Goal: Task Accomplishment & Management: Complete application form

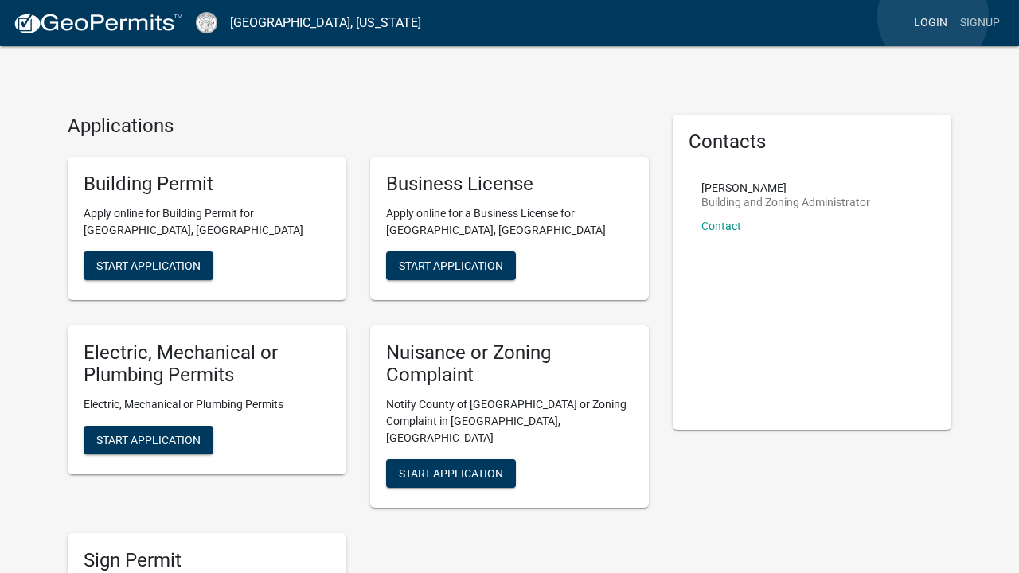
click at [933, 17] on link "Login" at bounding box center [930, 23] width 46 height 30
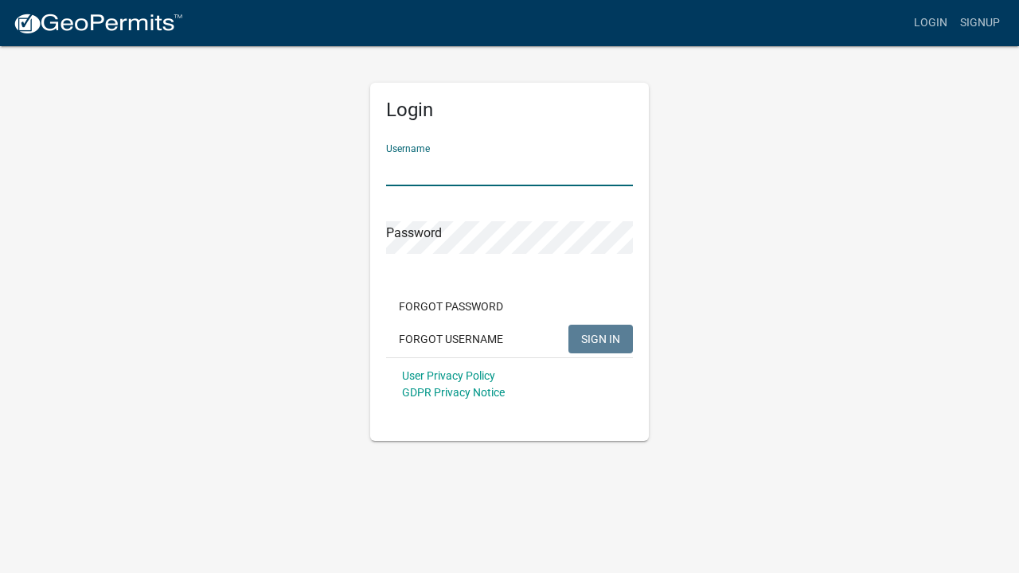
type input "HOP229"
click at [600, 338] on button "SIGN IN" at bounding box center [600, 339] width 64 height 29
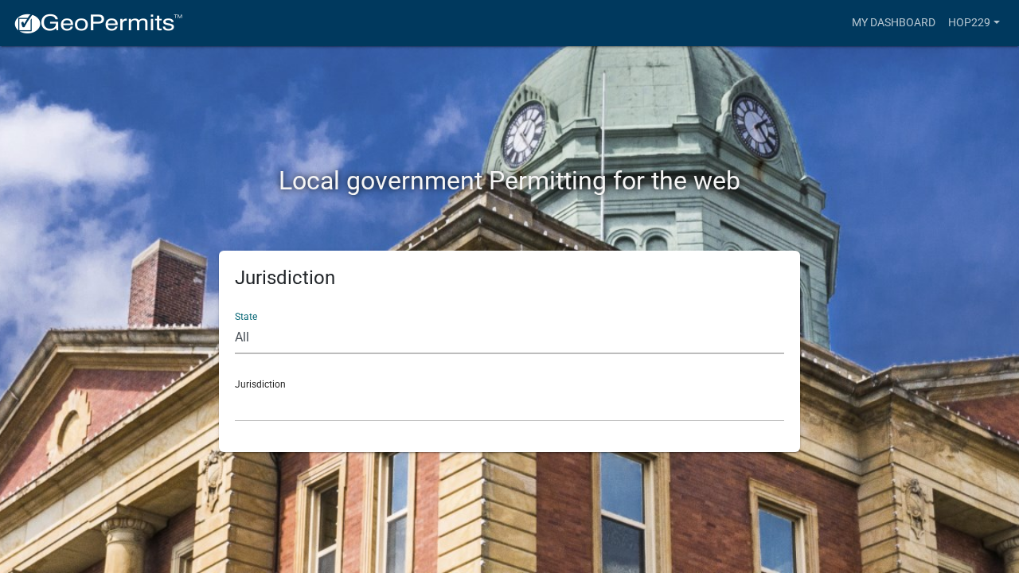
select select "[US_STATE]"
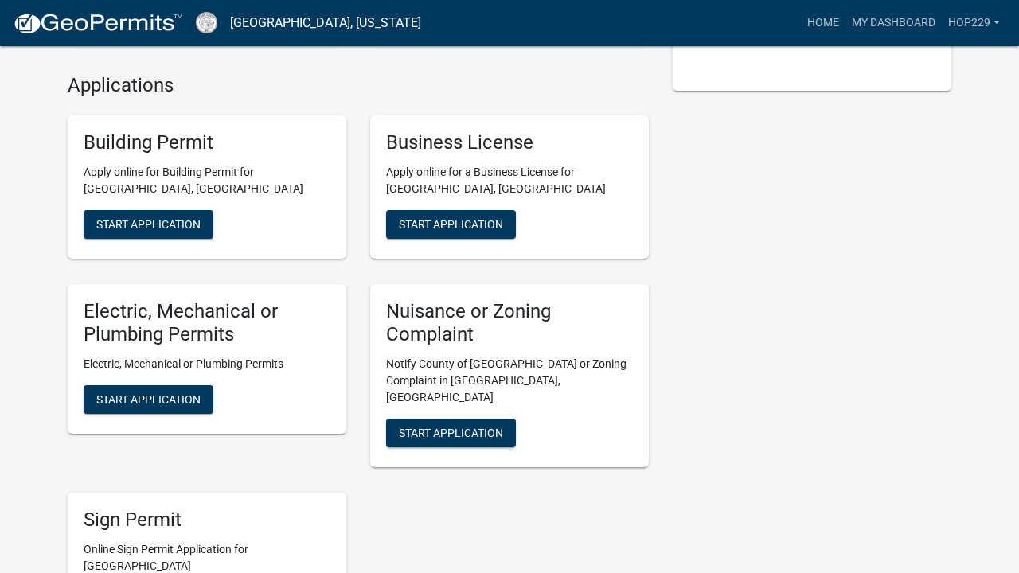
scroll to position [341, 0]
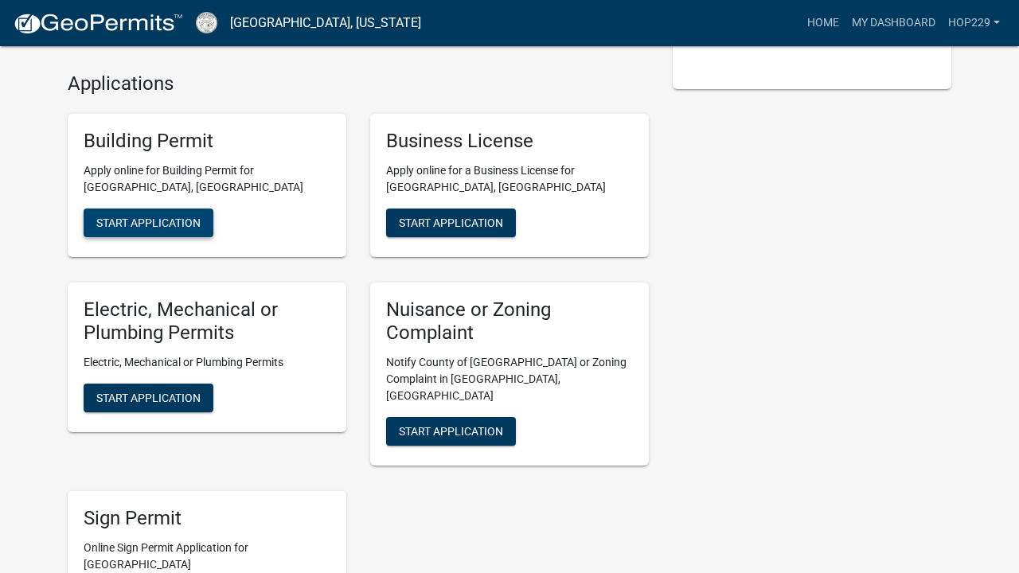
click at [152, 216] on span "Start Application" at bounding box center [148, 222] width 104 height 13
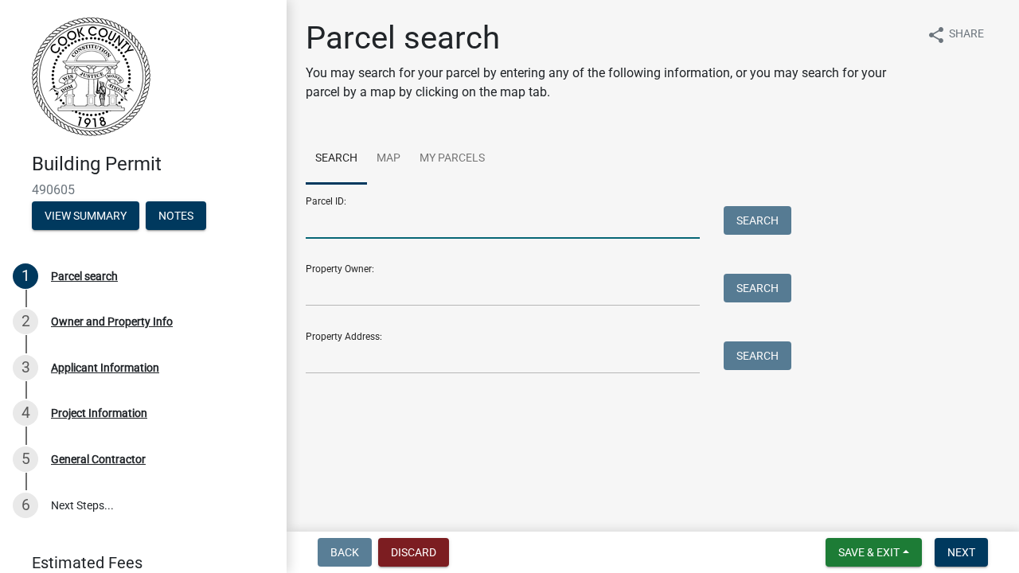
click at [405, 229] on input "Parcel ID:" at bounding box center [503, 222] width 394 height 33
click at [408, 292] on input "Property Owner:" at bounding box center [503, 290] width 394 height 33
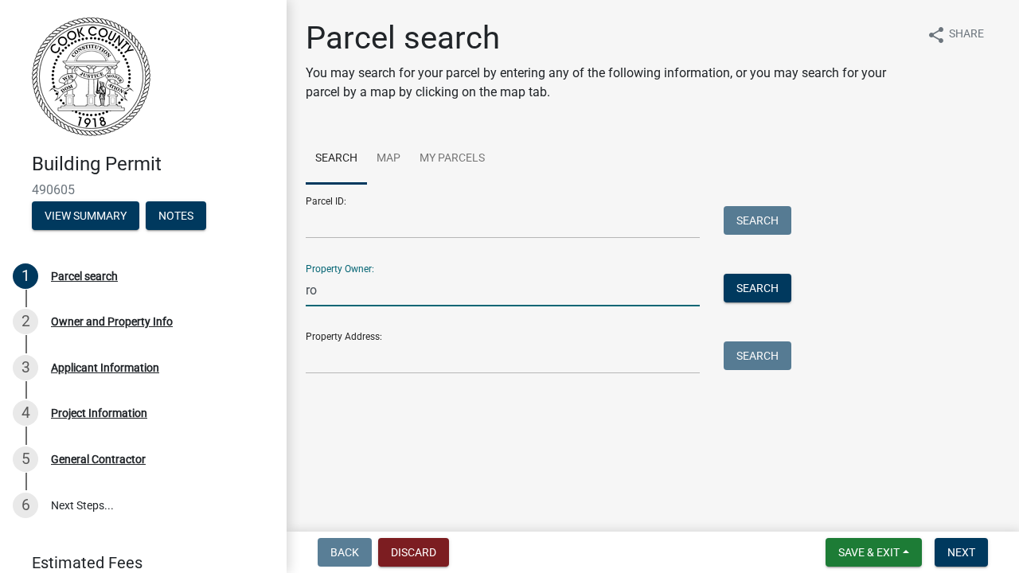
type input "r"
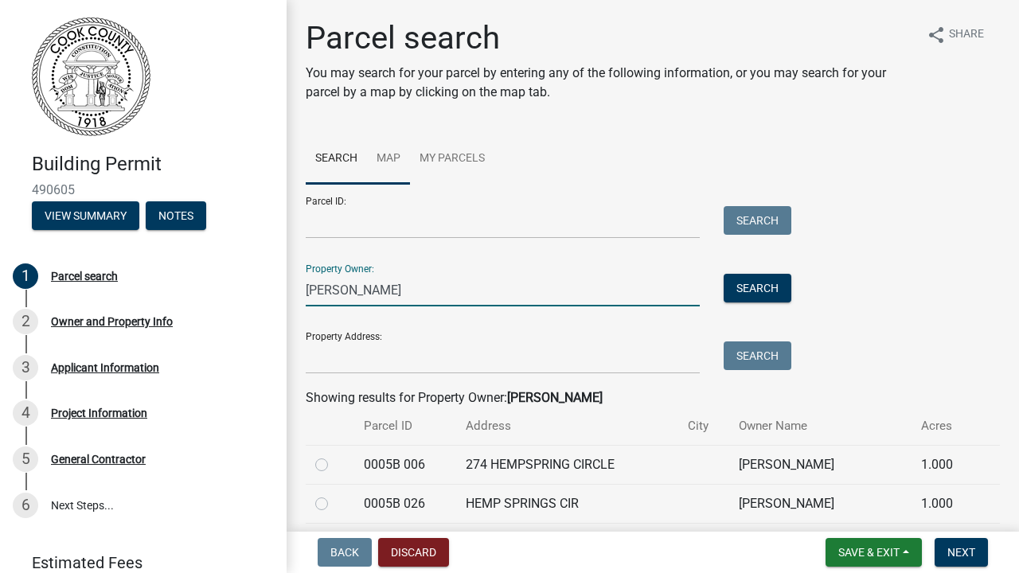
type input "[PERSON_NAME]"
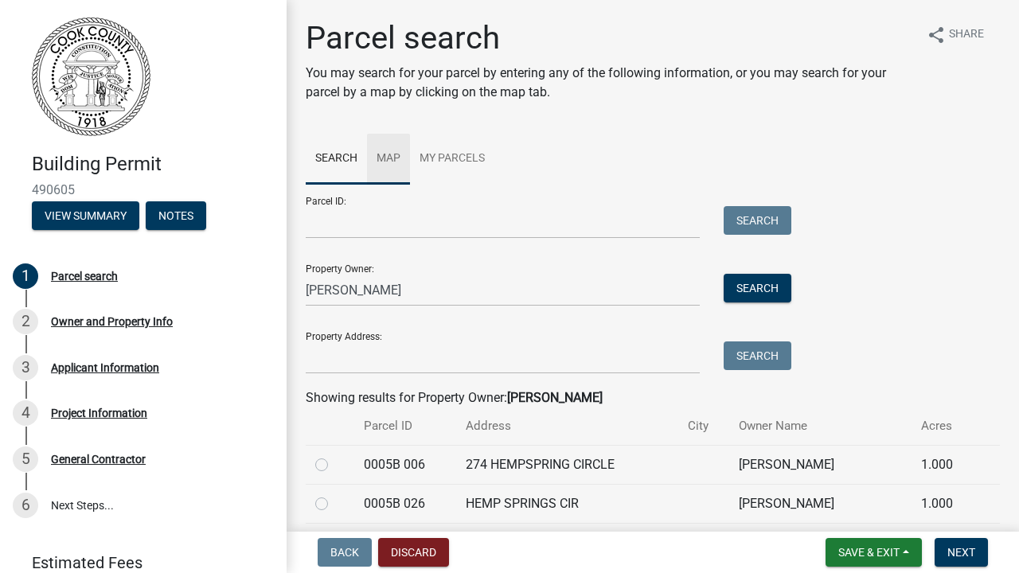
click at [386, 152] on link "Map" at bounding box center [388, 159] width 43 height 51
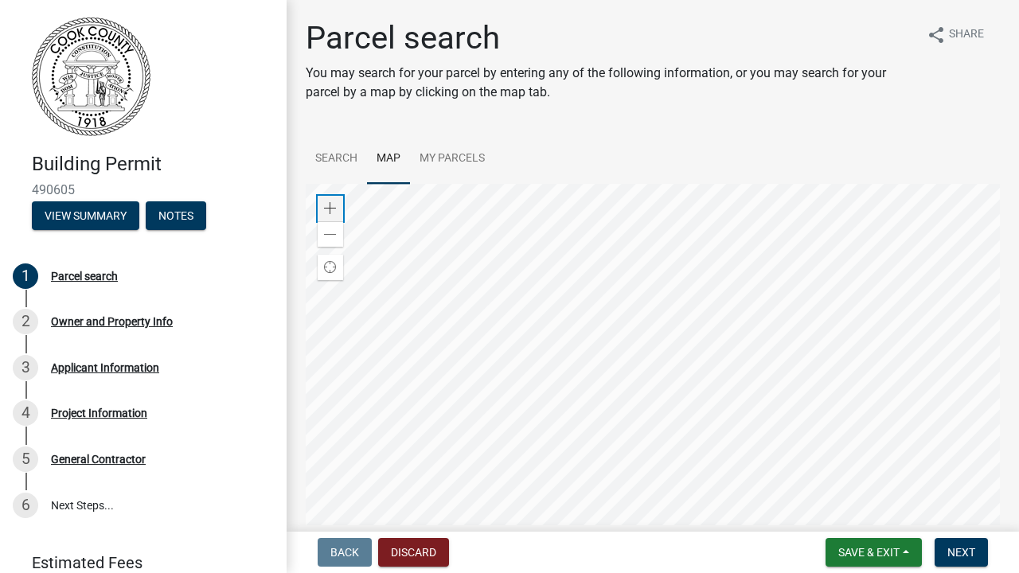
click at [326, 202] on span at bounding box center [330, 208] width 13 height 13
click at [719, 168] on wm-search-parcel-data-activity-input "Search Map My Parcels Zoom in Zoom out Find my location Maxar Powered by Esri -…" at bounding box center [653, 377] width 694 height 486
click at [331, 237] on span at bounding box center [330, 234] width 13 height 13
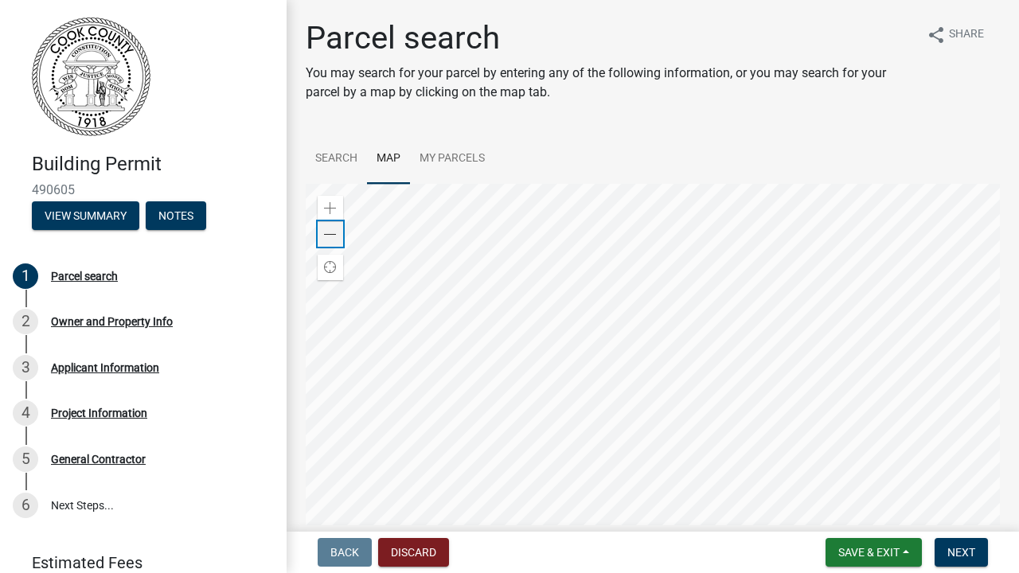
click at [331, 237] on span at bounding box center [330, 234] width 13 height 13
click at [341, 158] on link "Search" at bounding box center [336, 159] width 61 height 51
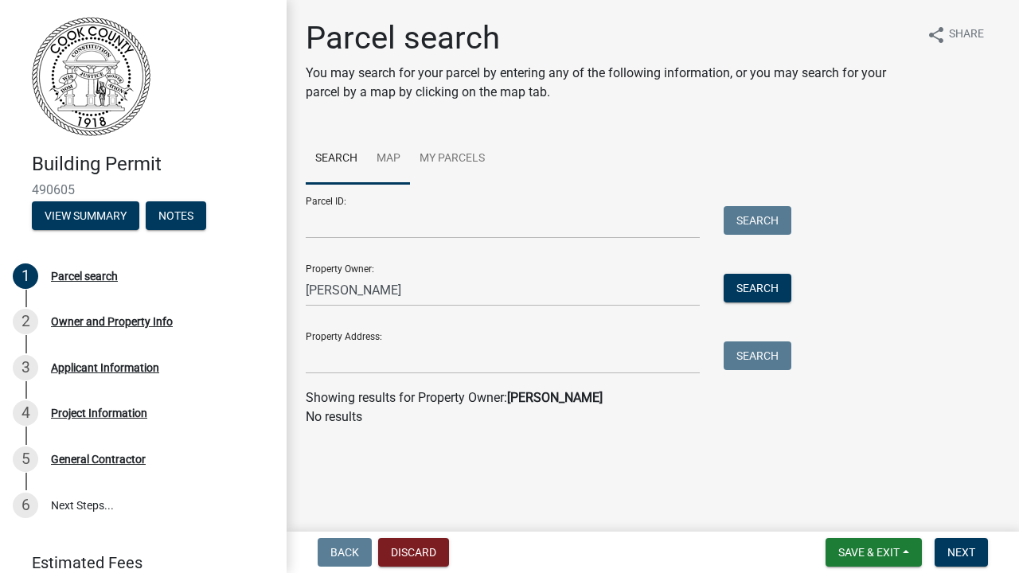
click at [394, 152] on link "Map" at bounding box center [388, 159] width 43 height 51
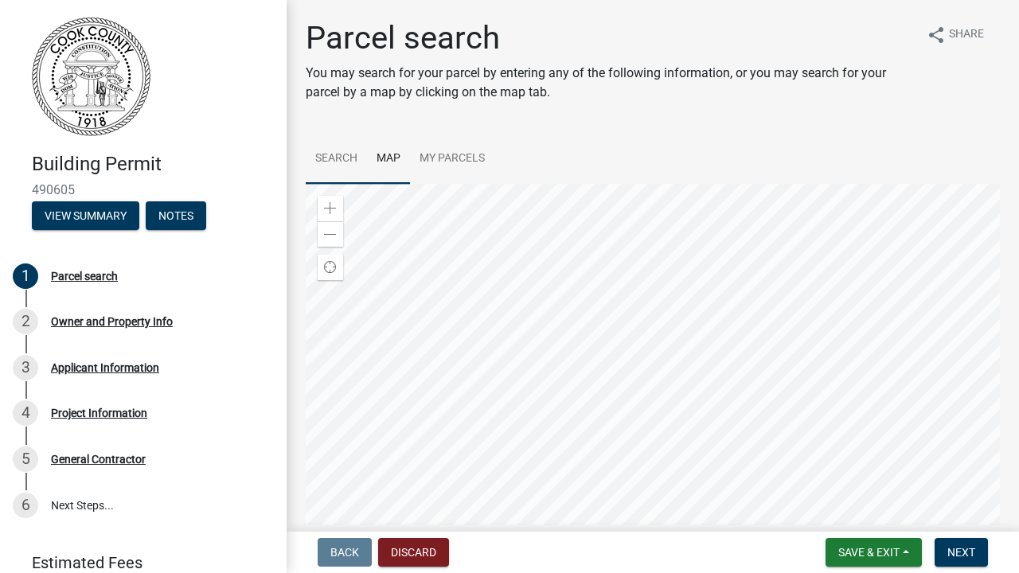
click at [345, 161] on link "Search" at bounding box center [336, 159] width 61 height 51
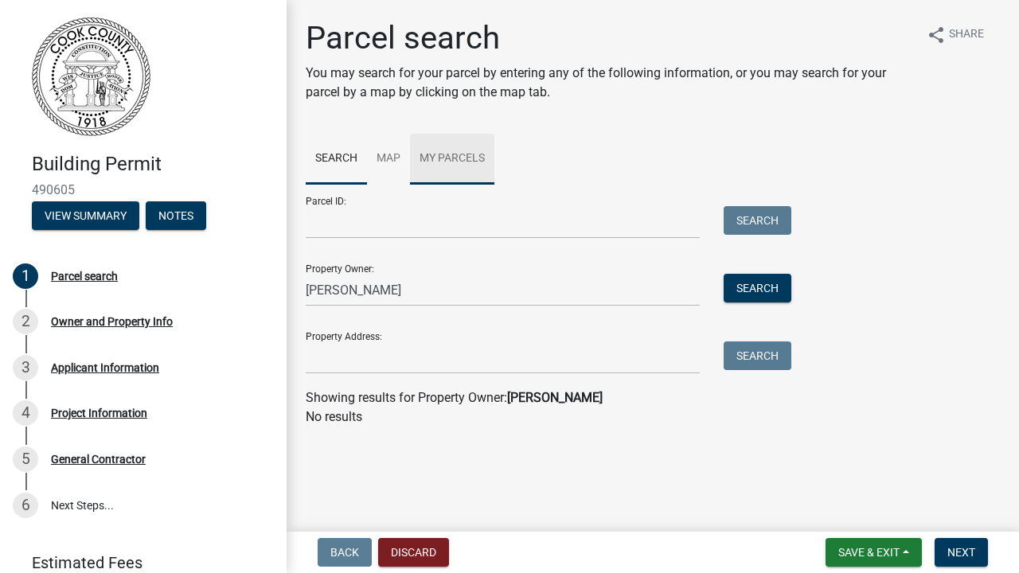
click at [448, 156] on link "My Parcels" at bounding box center [452, 159] width 84 height 51
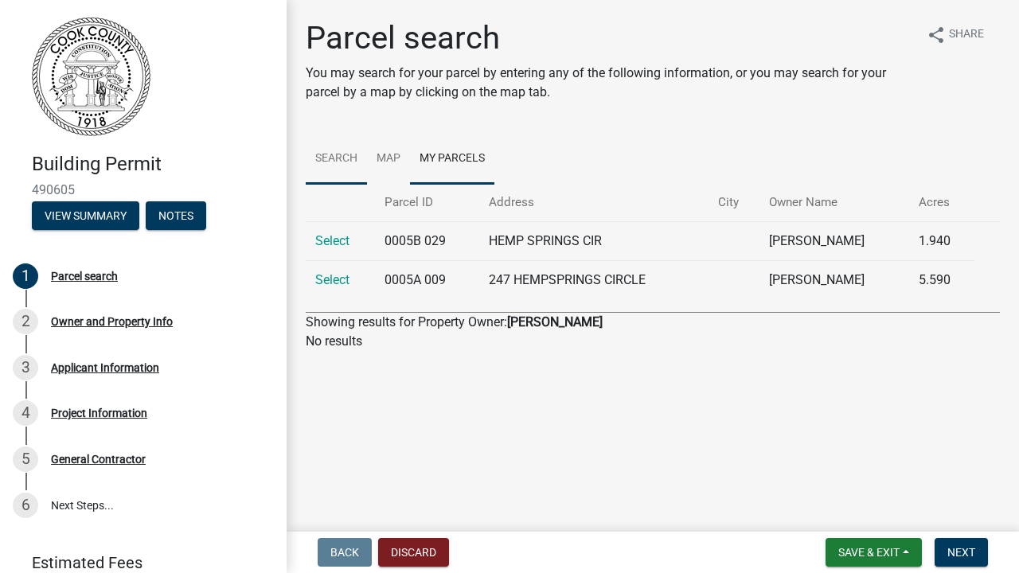
click at [345, 163] on link "Search" at bounding box center [336, 159] width 61 height 51
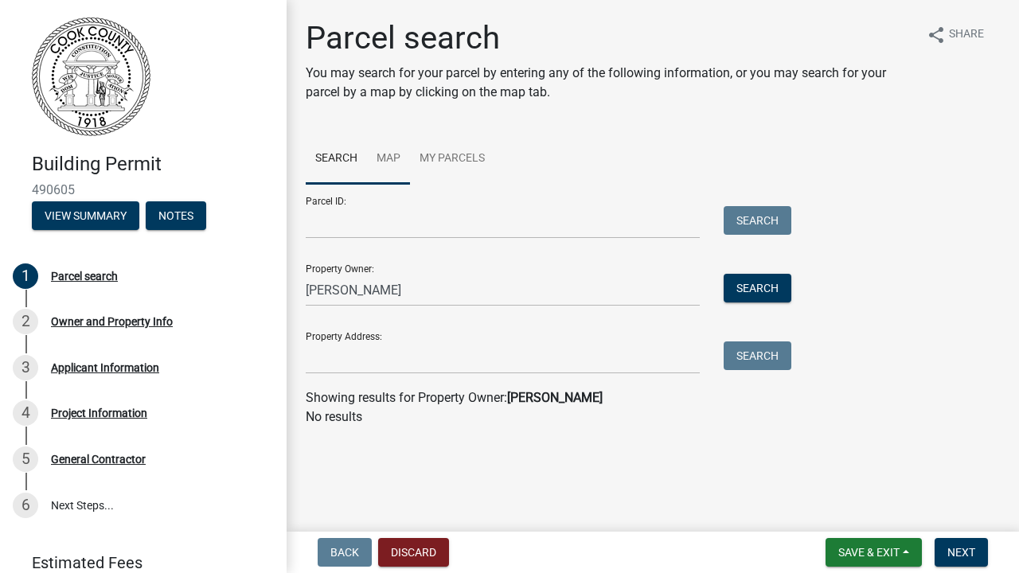
click at [388, 162] on link "Map" at bounding box center [388, 159] width 43 height 51
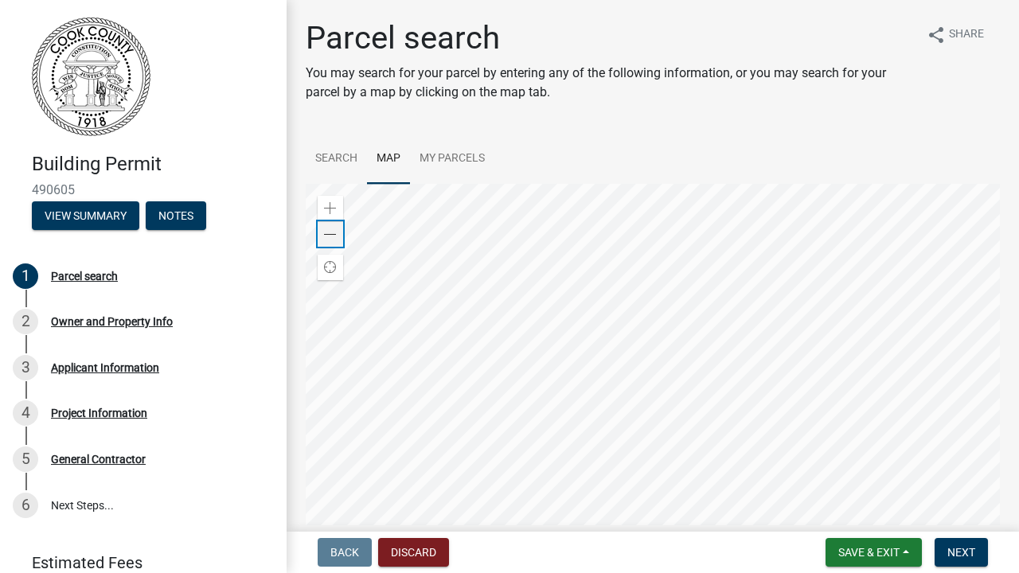
click at [337, 230] on div "Zoom out" at bounding box center [330, 233] width 25 height 25
click at [330, 213] on span at bounding box center [330, 208] width 13 height 13
click at [336, 202] on div "Zoom in" at bounding box center [330, 208] width 25 height 25
click at [327, 209] on span at bounding box center [330, 208] width 13 height 13
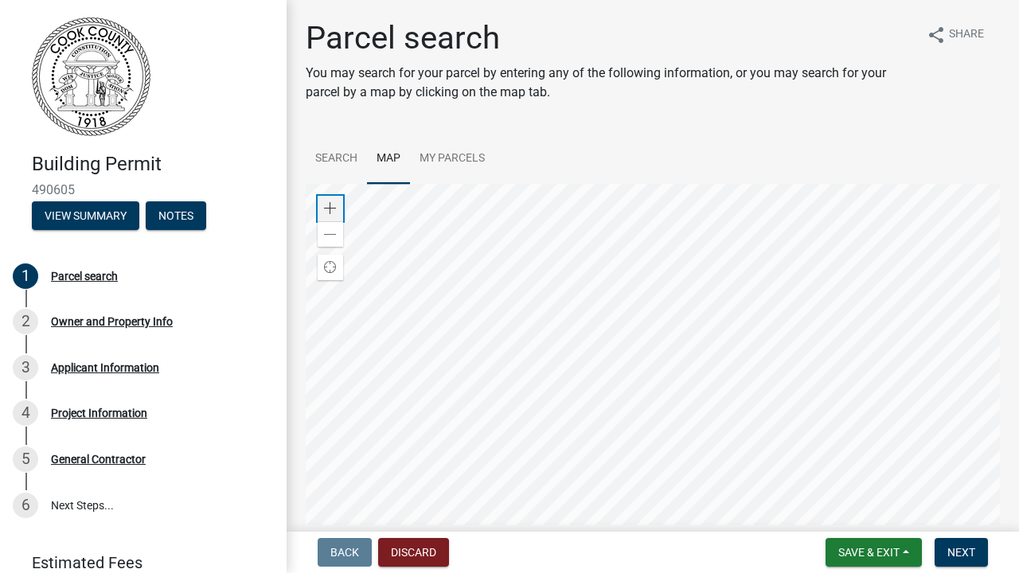
click at [331, 209] on span at bounding box center [330, 208] width 13 height 13
click at [352, 150] on link "Search" at bounding box center [336, 159] width 61 height 51
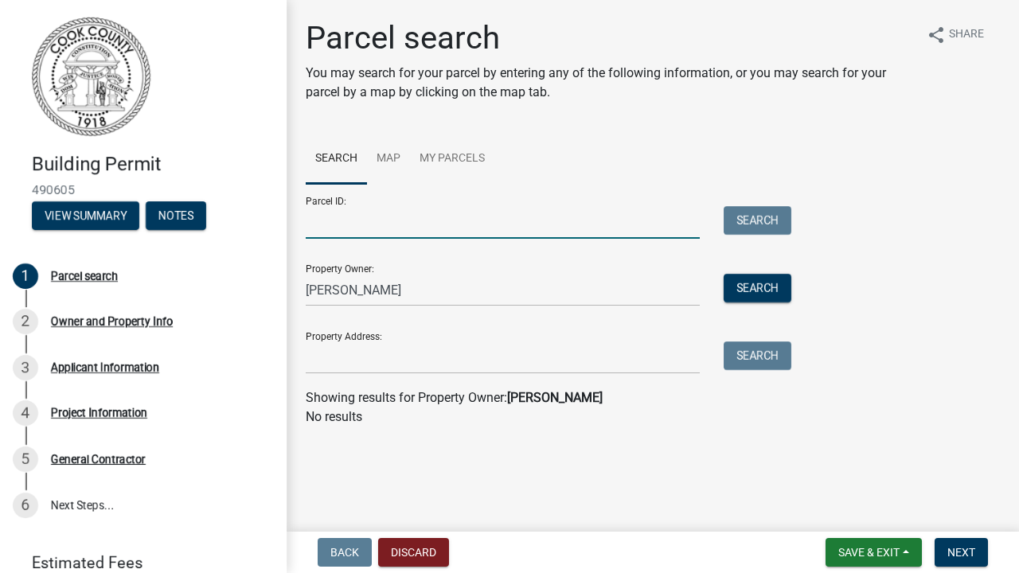
click at [406, 223] on input "Parcel ID:" at bounding box center [503, 222] width 394 height 33
click at [447, 155] on link "My Parcels" at bounding box center [452, 159] width 84 height 51
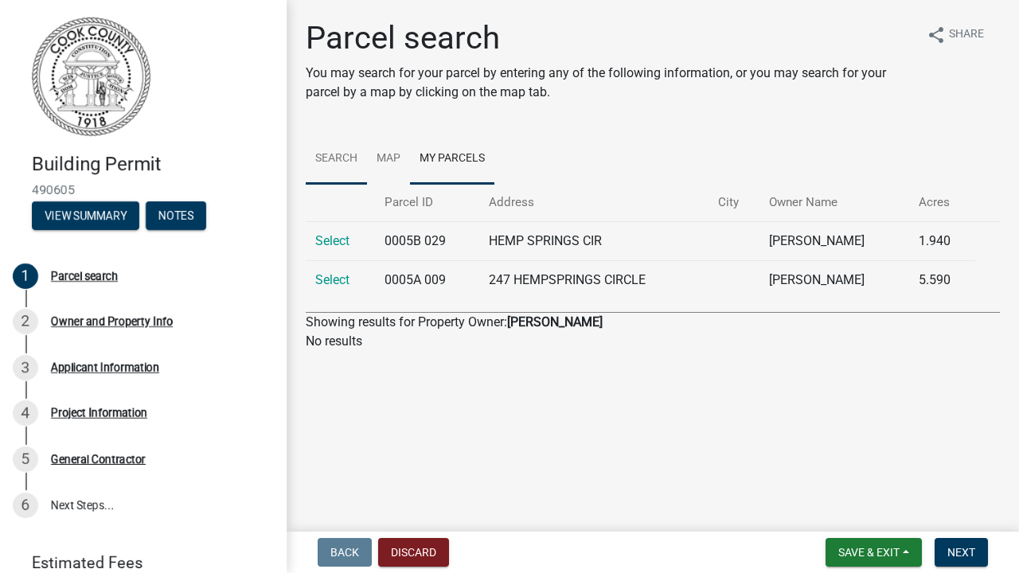
click at [345, 159] on link "Search" at bounding box center [336, 159] width 61 height 51
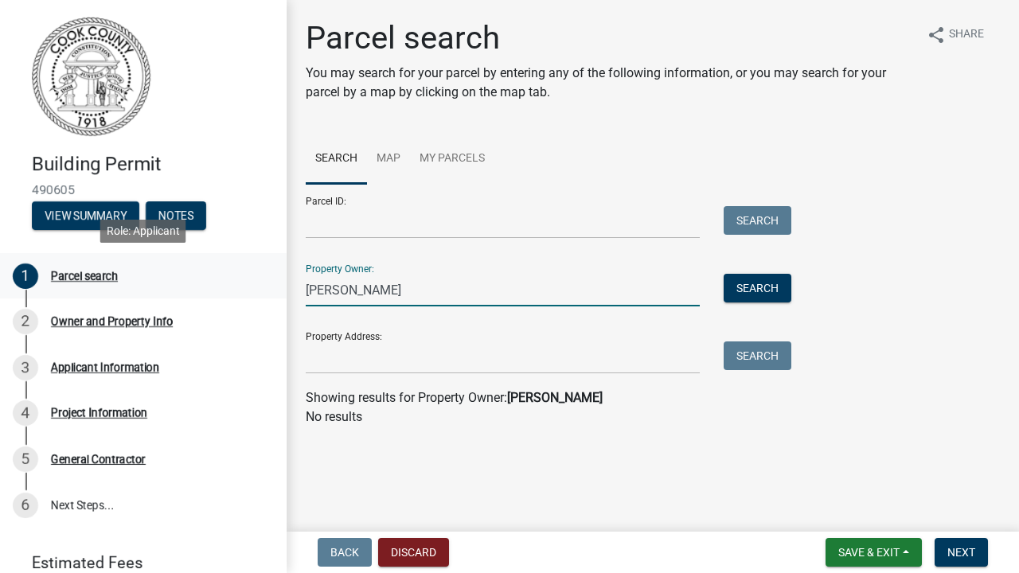
drag, startPoint x: 407, startPoint y: 289, endPoint x: 267, endPoint y: 288, distance: 140.1
click at [267, 288] on div "Building Permit 490605 View Summary Notes 1 Parcel search 2 Owner and Property …" at bounding box center [509, 286] width 1019 height 573
click at [355, 369] on input "Property Address:" at bounding box center [503, 357] width 394 height 33
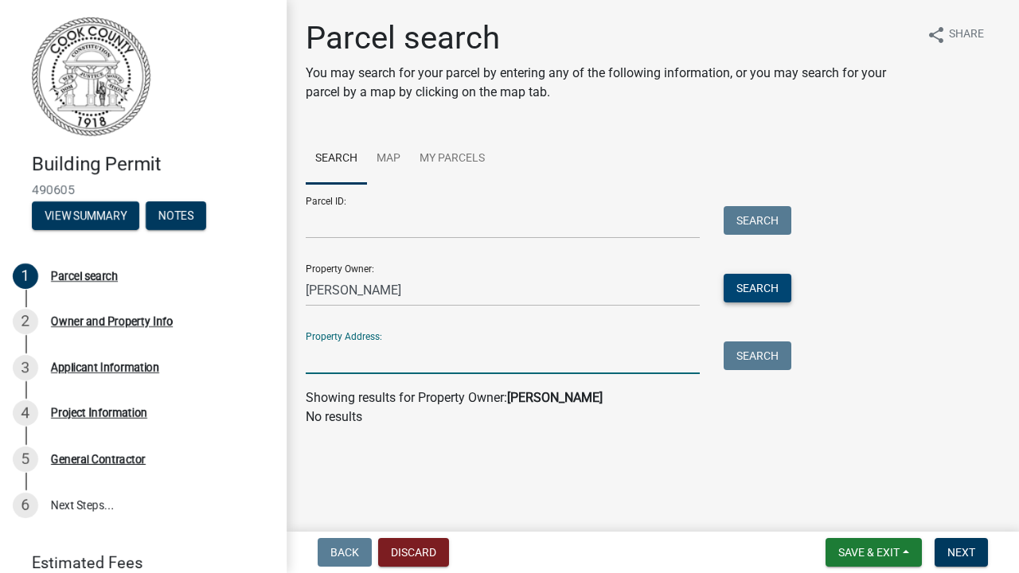
click at [740, 283] on button "Search" at bounding box center [757, 288] width 68 height 29
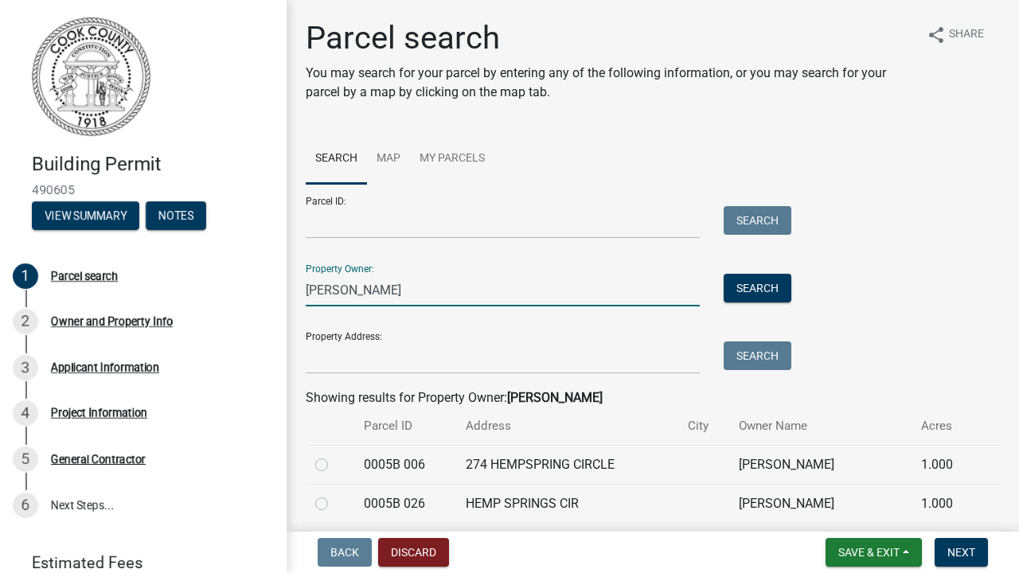
drag, startPoint x: 400, startPoint y: 288, endPoint x: 293, endPoint y: 288, distance: 107.4
click at [293, 288] on div "Parcel search You may search for your parcel by entering any of the following i…" at bounding box center [653, 492] width 732 height 947
click at [384, 151] on link "Map" at bounding box center [388, 159] width 43 height 51
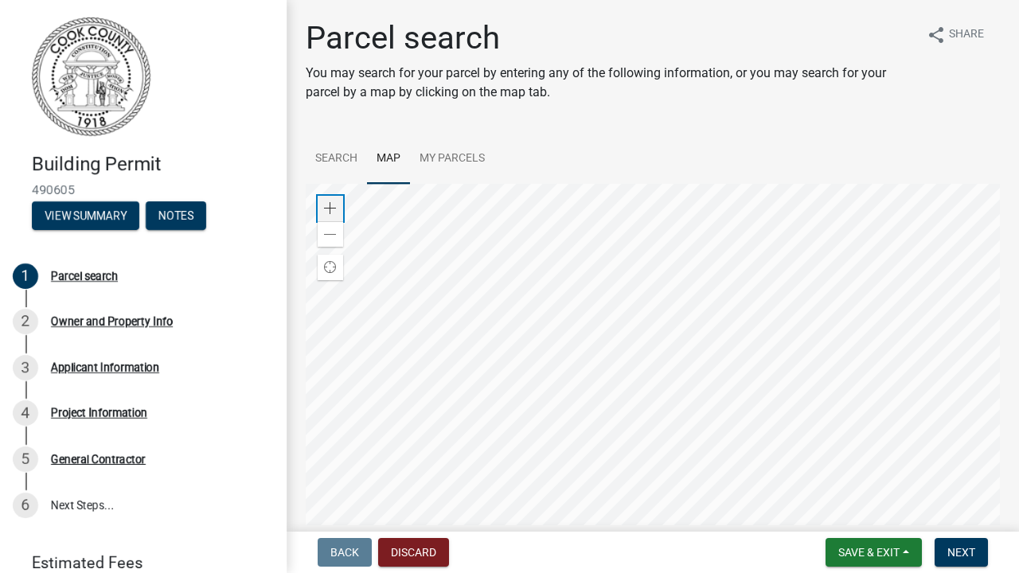
click at [330, 209] on span at bounding box center [330, 208] width 13 height 13
click at [331, 232] on span at bounding box center [330, 234] width 13 height 13
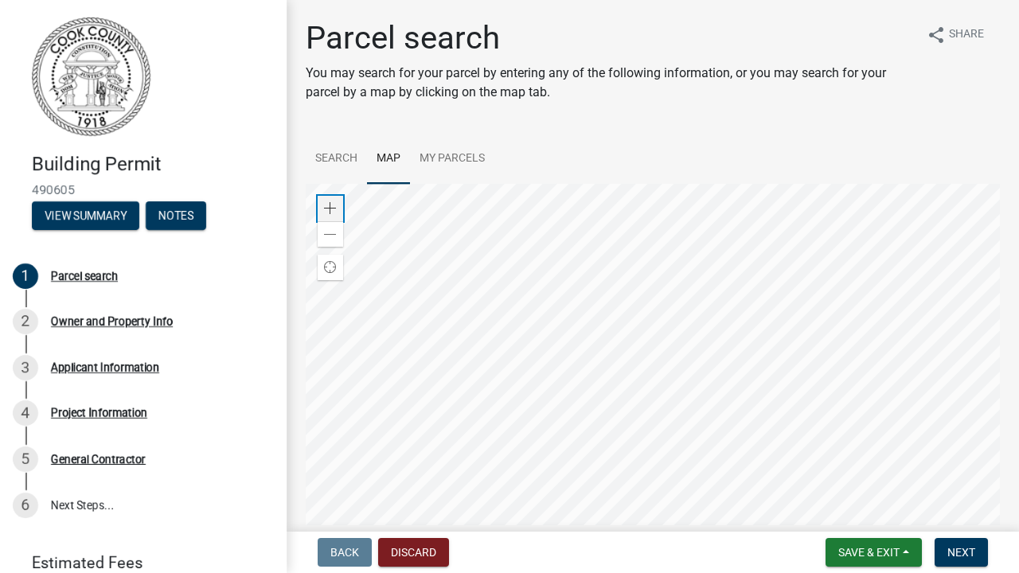
click at [331, 205] on span at bounding box center [330, 208] width 13 height 13
click at [330, 208] on span at bounding box center [330, 208] width 13 height 13
click at [974, 546] on span "Next" at bounding box center [961, 552] width 28 height 13
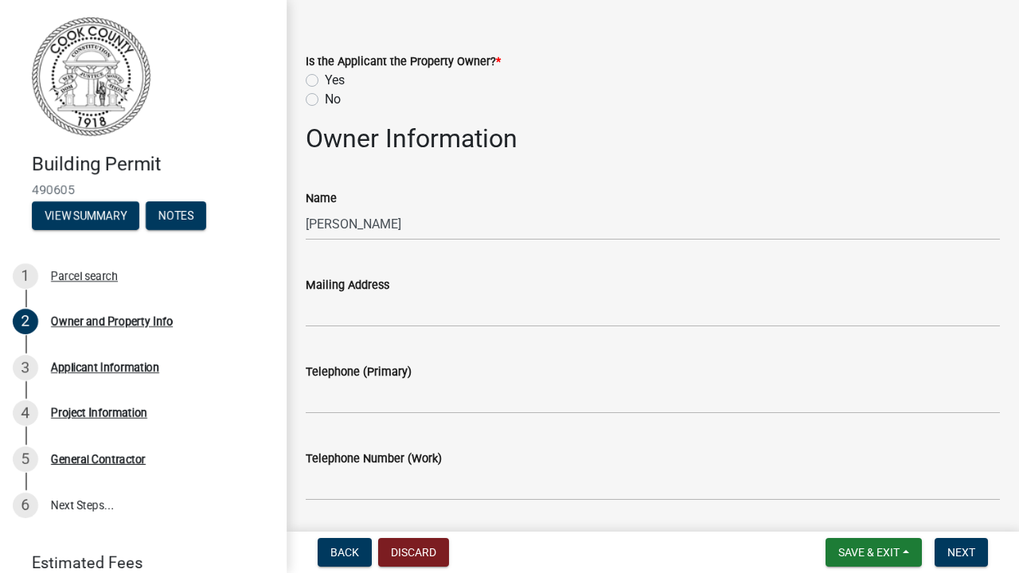
scroll to position [61, 0]
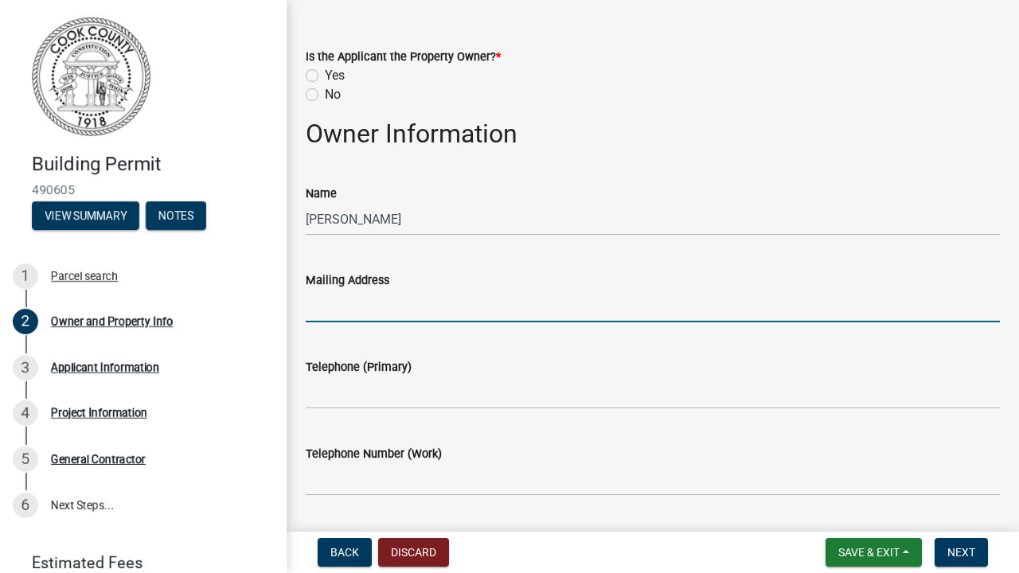
click at [436, 314] on input "Mailing Address" at bounding box center [653, 306] width 694 height 33
type input "[STREET_ADDRESS]"
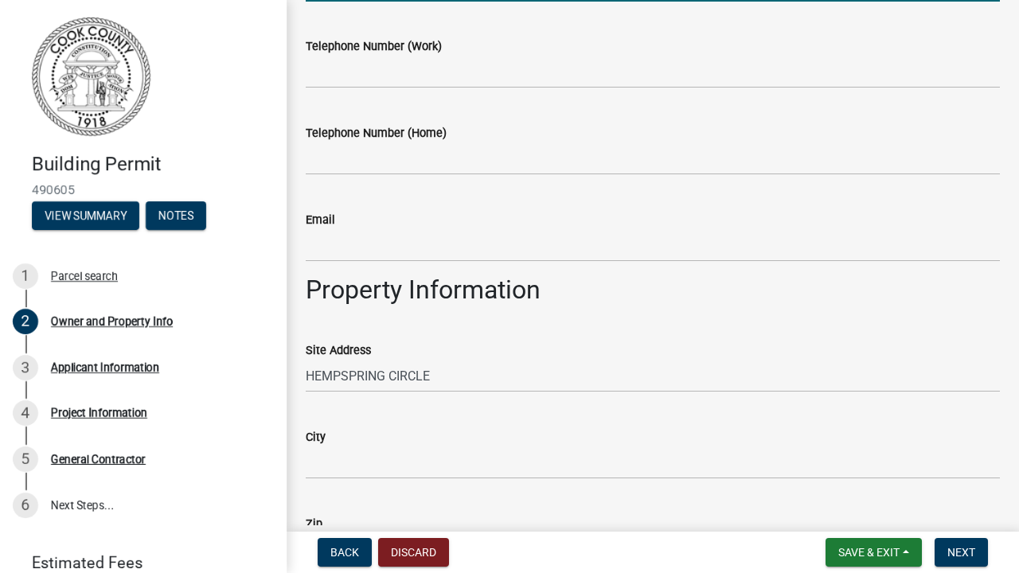
scroll to position [462, 0]
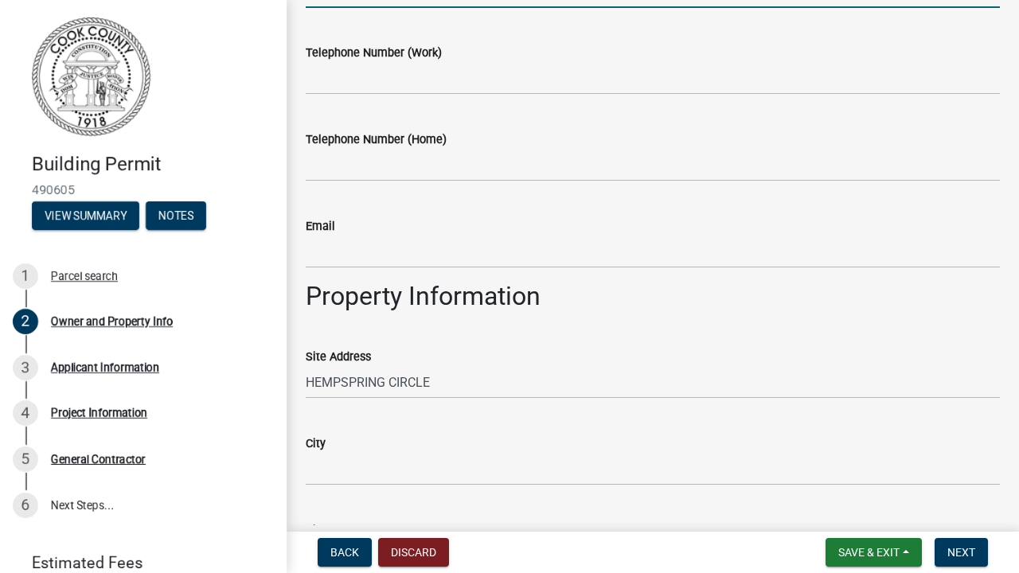
type input "2294568323"
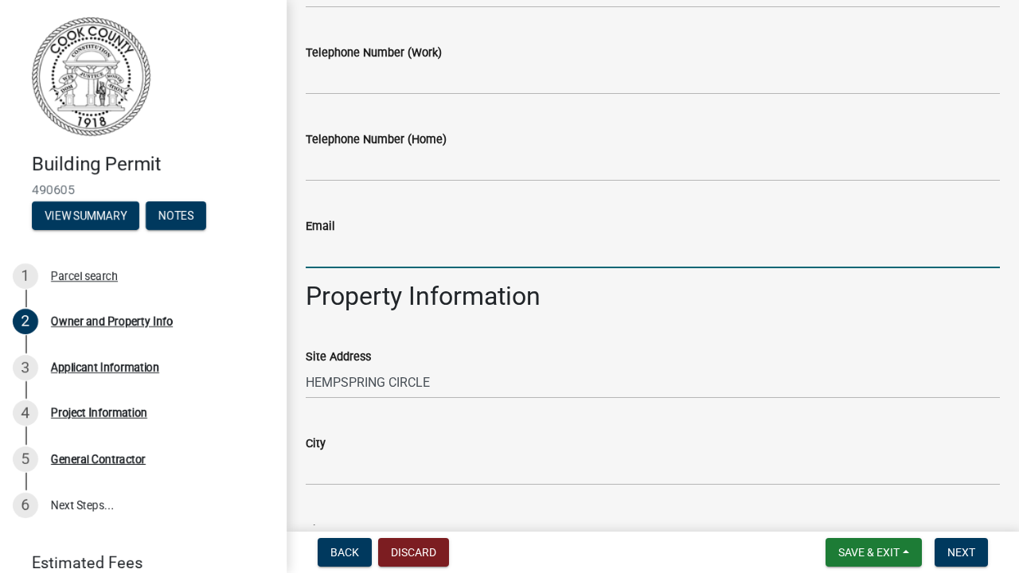
click at [544, 257] on input "Email" at bounding box center [653, 252] width 694 height 33
type input "R"
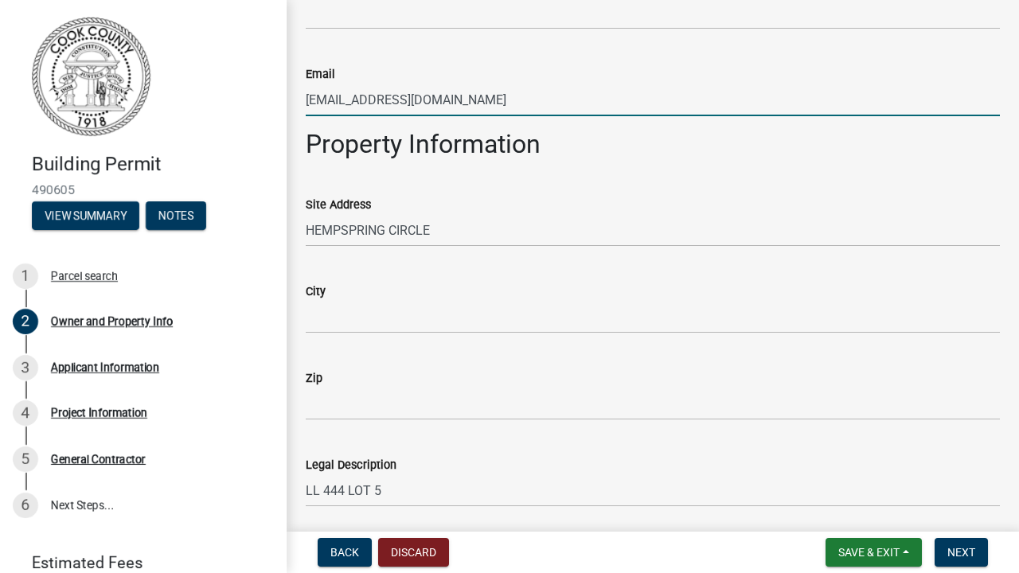
scroll to position [619, 0]
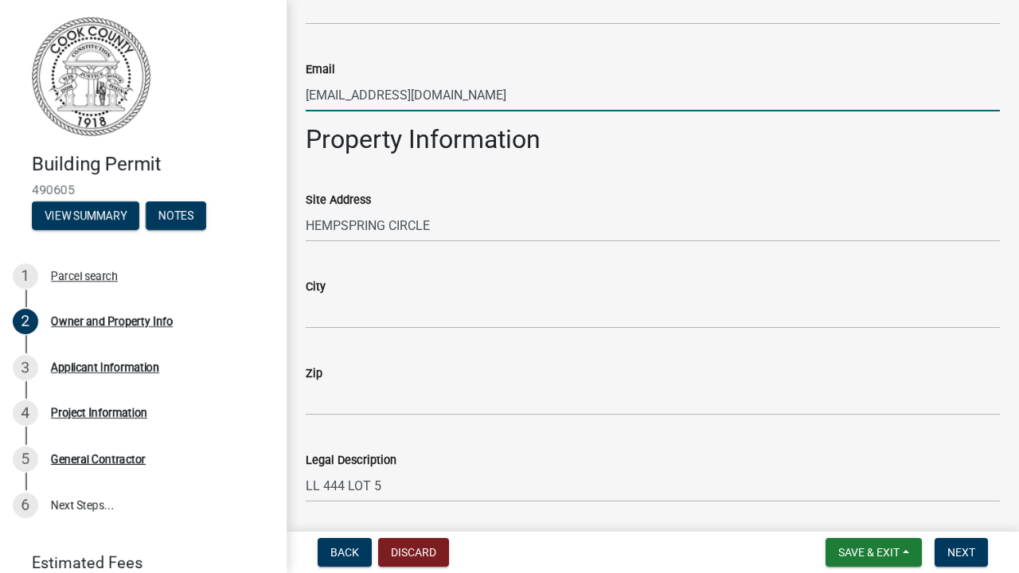
type input "[EMAIL_ADDRESS][DOMAIN_NAME]"
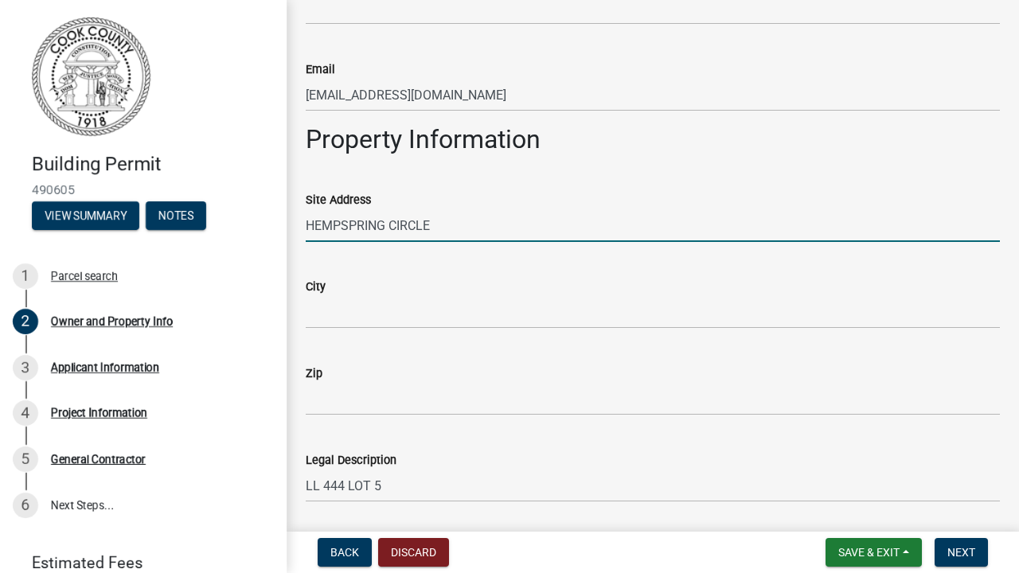
drag, startPoint x: 489, startPoint y: 230, endPoint x: 305, endPoint y: 219, distance: 185.0
click at [305, 219] on div "Site Address HEMPSPRING CIRCLE" at bounding box center [653, 205] width 718 height 74
type input "9"
type input "HEMPSPRING CIRCLE"
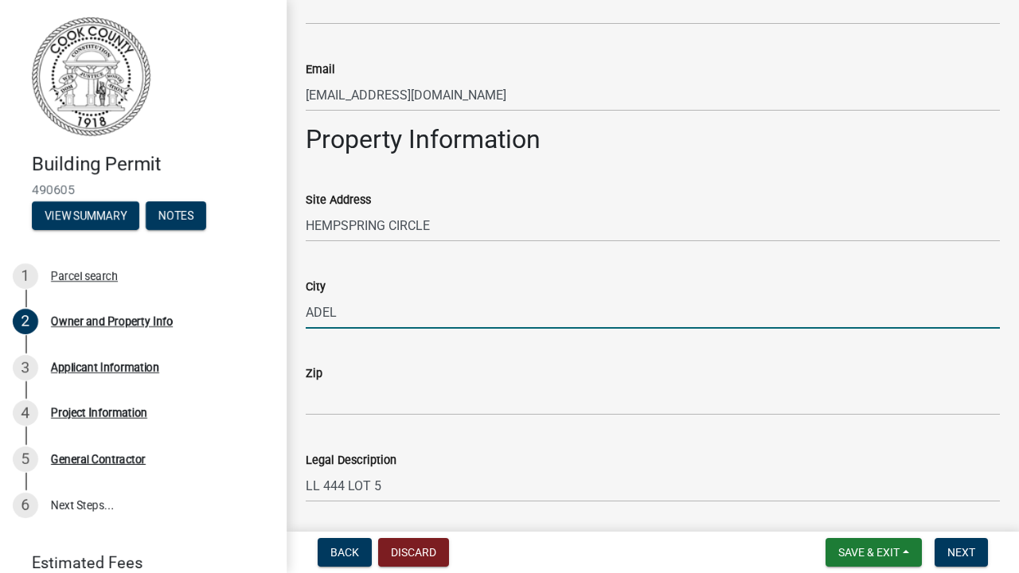
type input "ADEL"
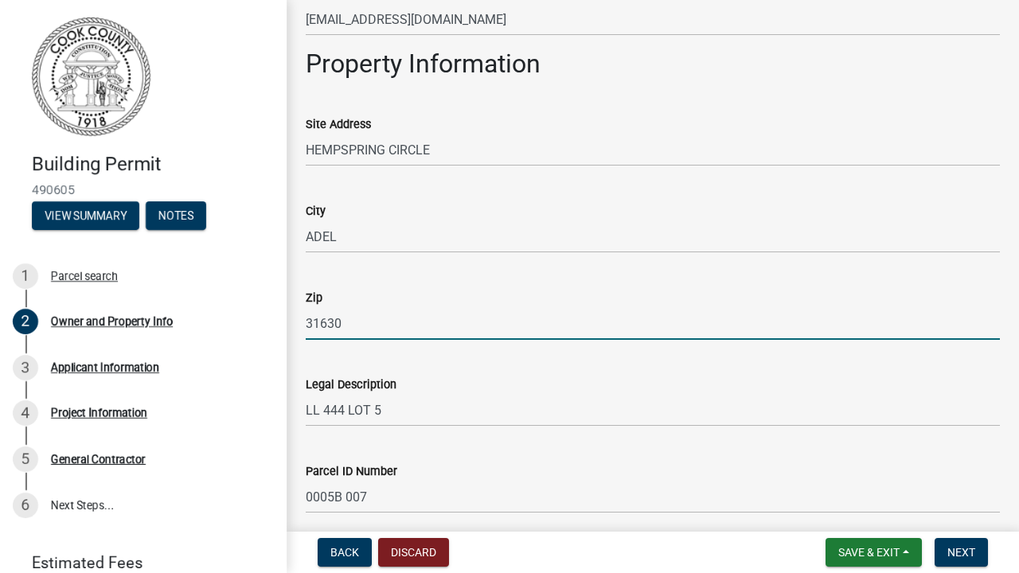
scroll to position [744, 0]
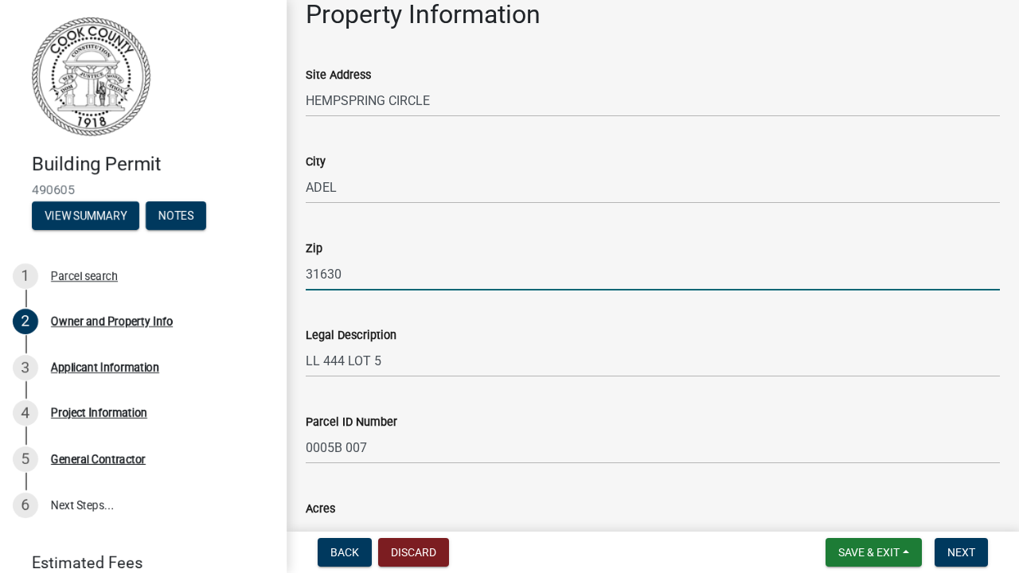
type input "31630"
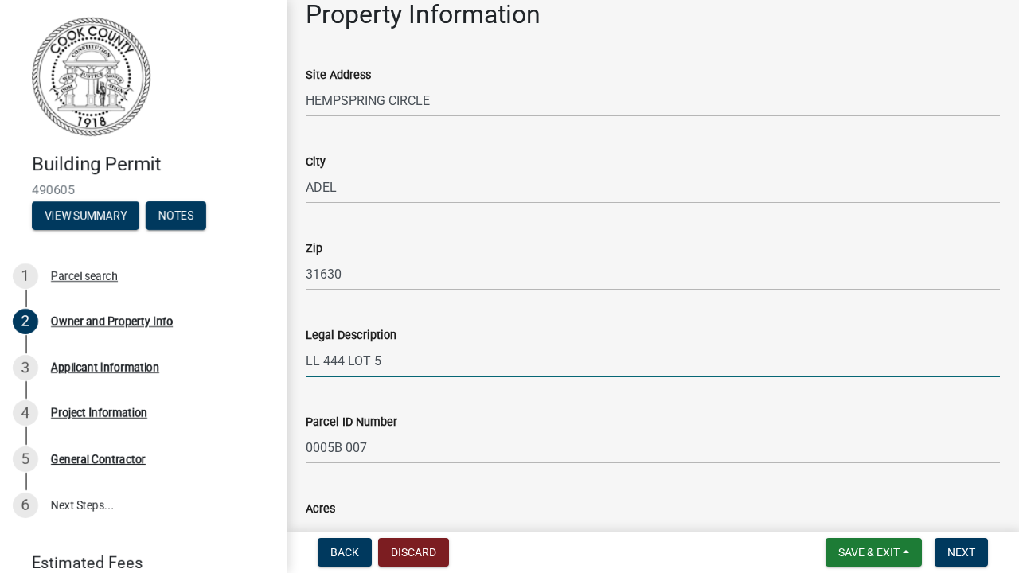
drag, startPoint x: 388, startPoint y: 368, endPoint x: 297, endPoint y: 366, distance: 90.7
click at [297, 366] on div "Legal Description LL 444 LOT 5" at bounding box center [653, 340] width 718 height 74
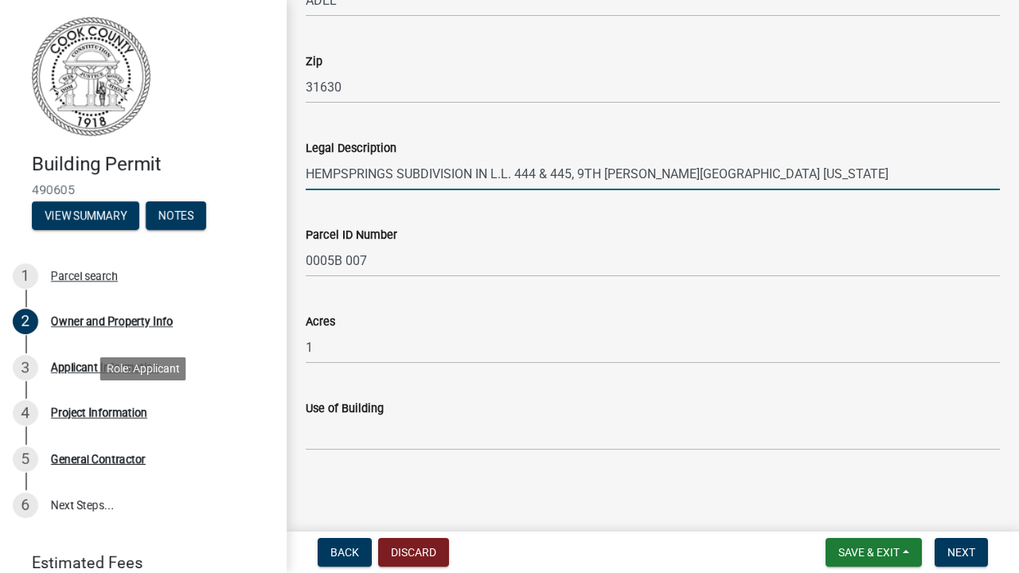
scroll to position [930, 0]
type input "HEMPSPRINGS SUBDIVISION IN L.L. 444 & 445, 9TH [PERSON_NAME][GEOGRAPHIC_DATA] […"
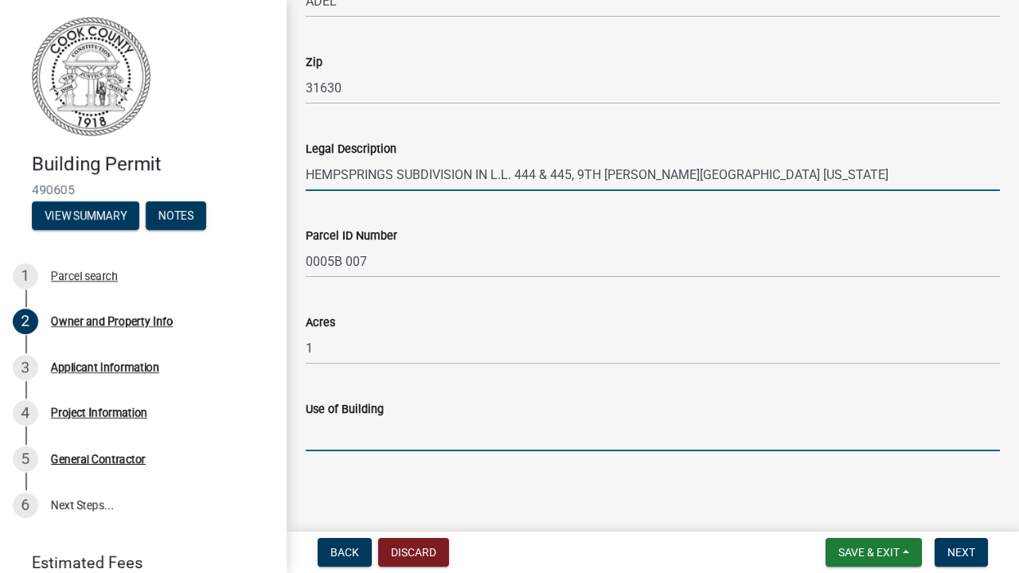
click at [366, 445] on input "Use of Building" at bounding box center [653, 435] width 694 height 33
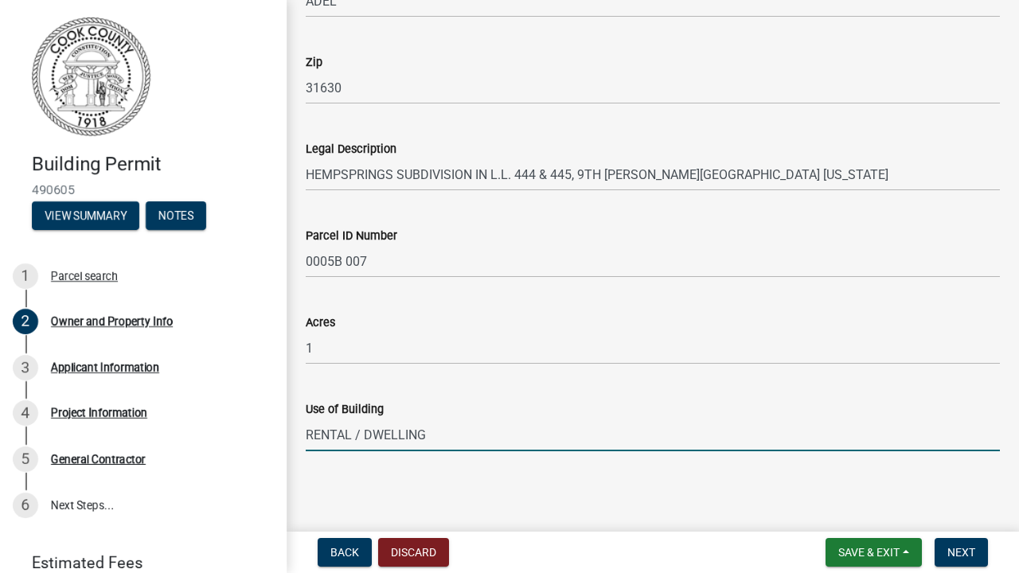
type input "RENTAL / DWELLING"
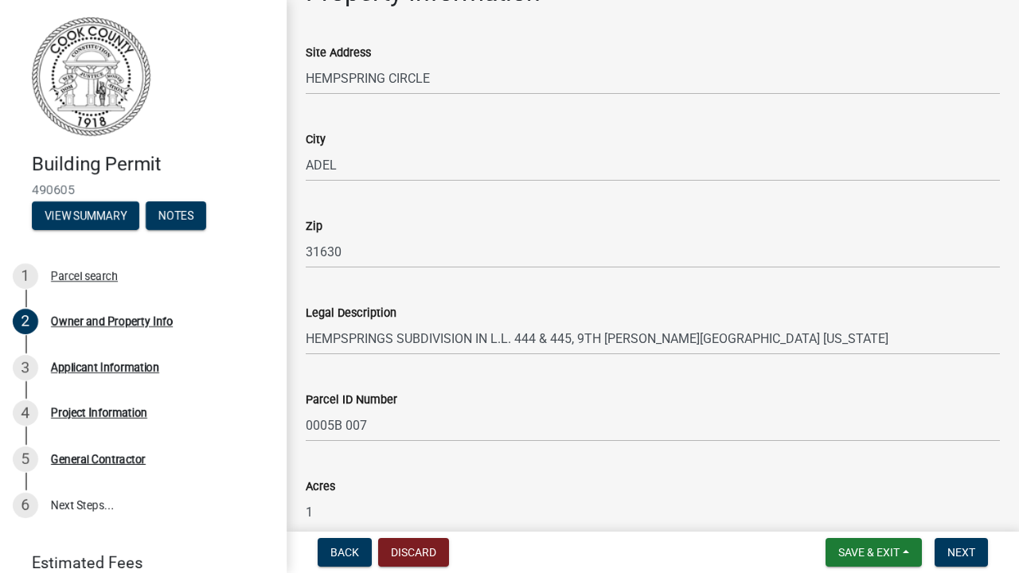
scroll to position [753, 0]
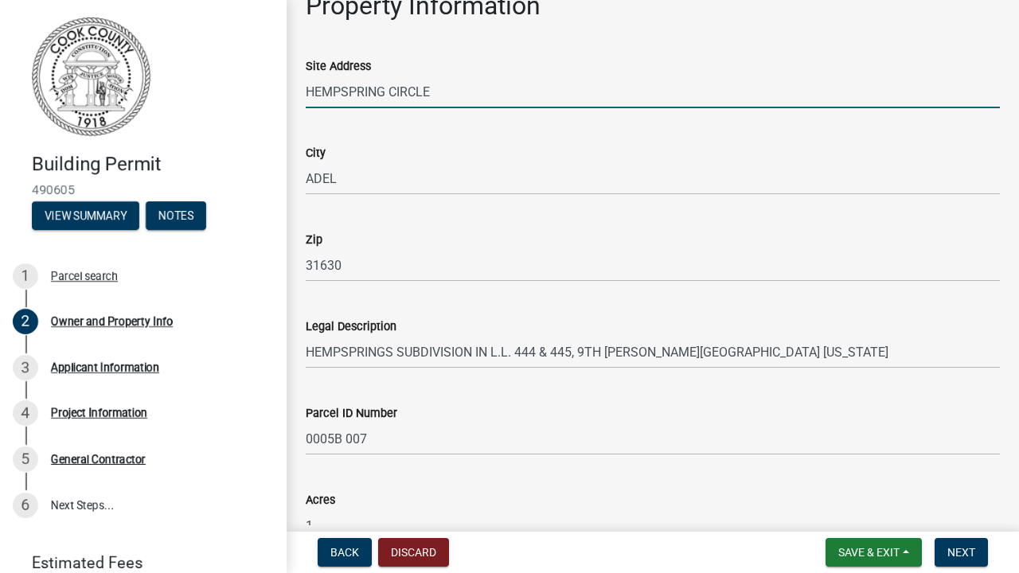
click at [442, 92] on input "HEMPSPRING CIRCLE" at bounding box center [653, 92] width 694 height 33
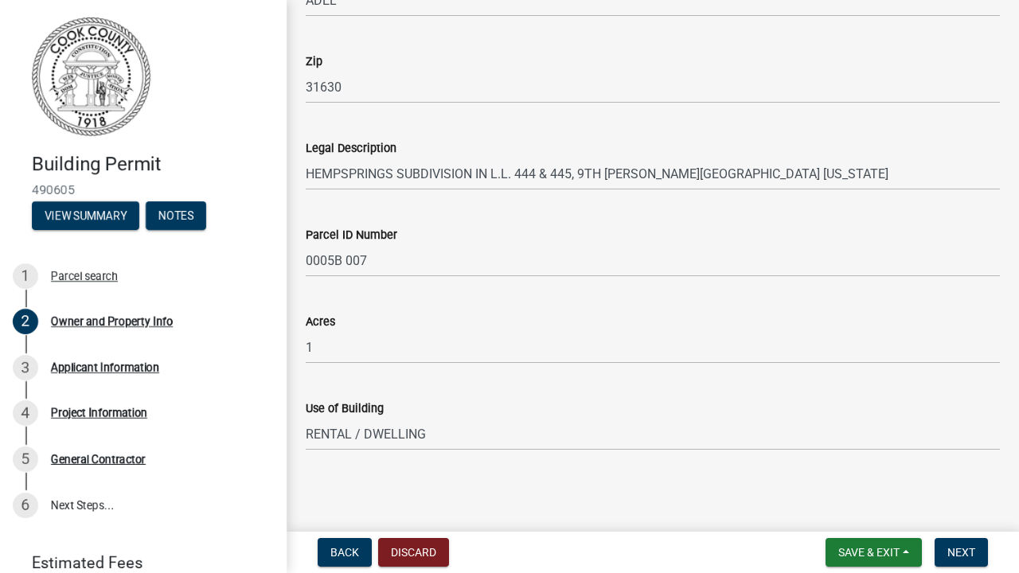
scroll to position [930, 0]
type input "HEMPSPRING CIRCLE TRACT #3 / LOT 5"
click at [958, 556] on span "Next" at bounding box center [961, 552] width 28 height 13
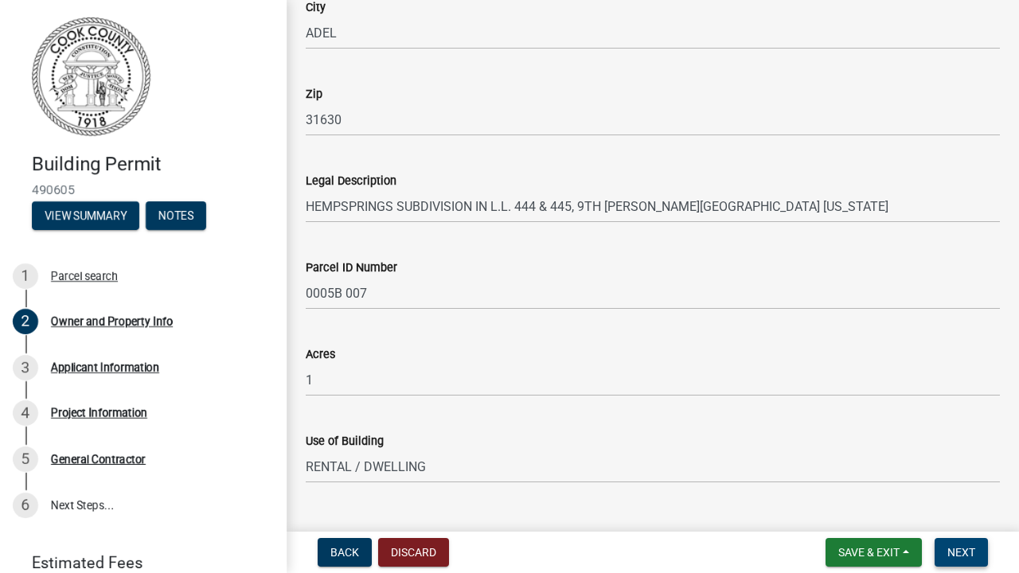
click at [969, 550] on span "Next" at bounding box center [961, 552] width 28 height 13
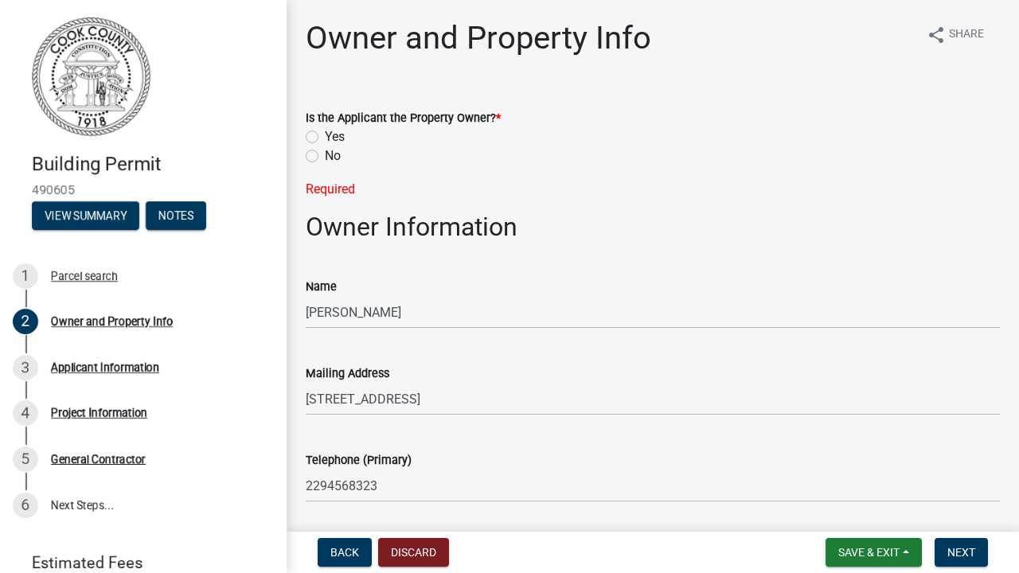
scroll to position [0, 0]
click at [325, 135] on label "Yes" at bounding box center [335, 136] width 20 height 19
click at [325, 135] on input "Yes" at bounding box center [330, 132] width 10 height 10
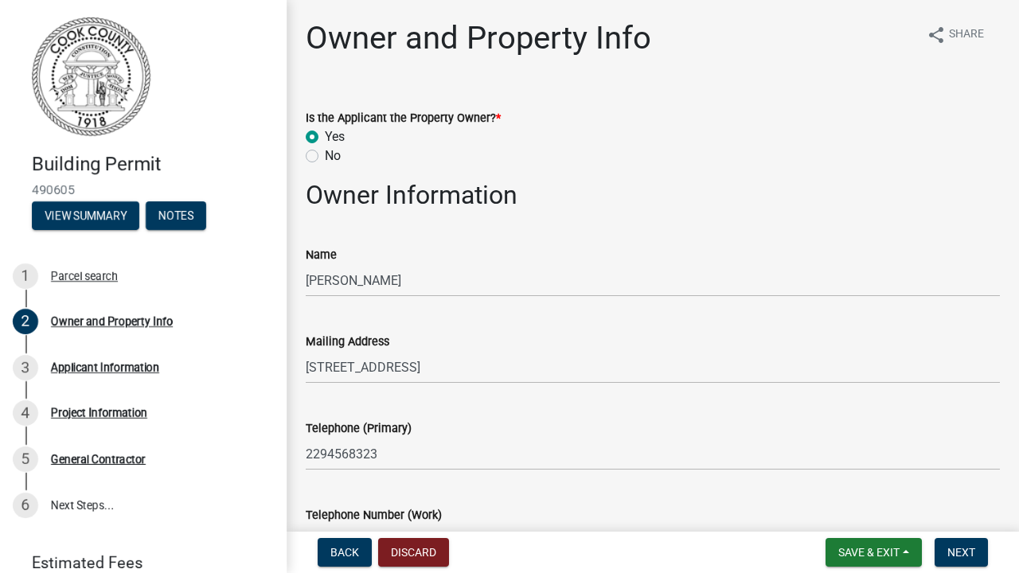
radio input "true"
click at [950, 549] on span "Next" at bounding box center [961, 552] width 28 height 13
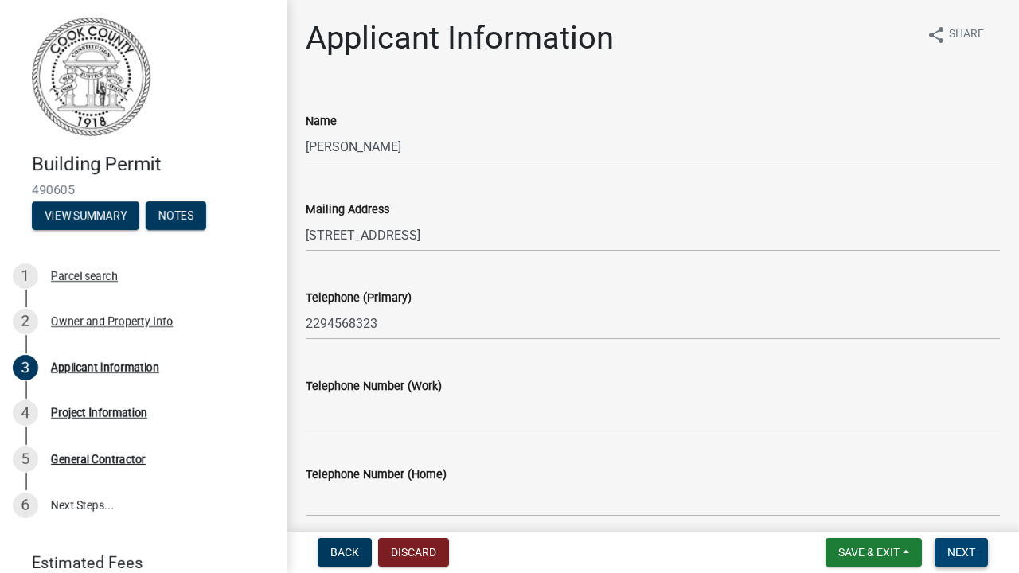
click at [971, 560] on button "Next" at bounding box center [960, 552] width 53 height 29
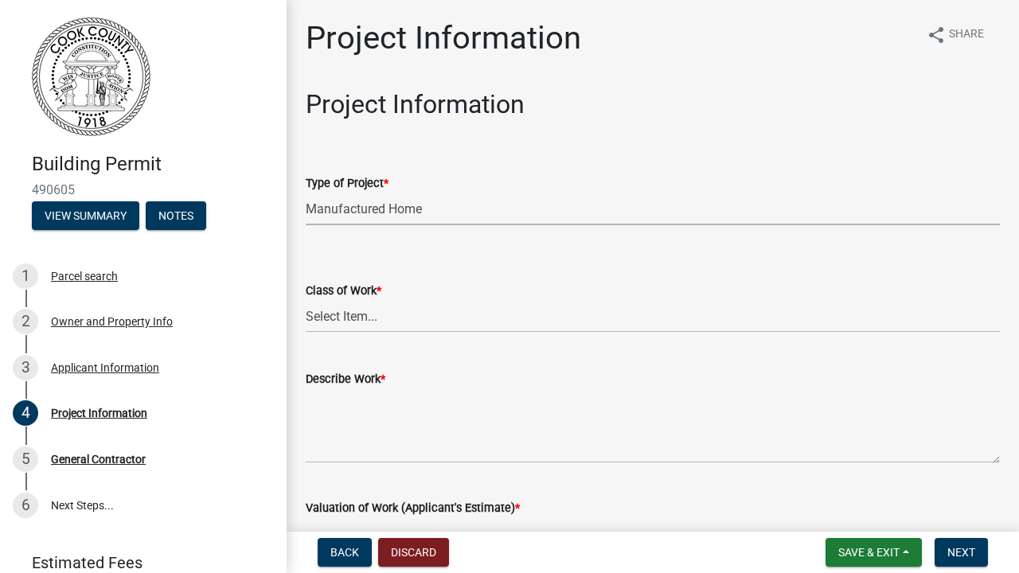
select select "00748aa1-56c2-4786-b7ff-9b3cb1d8d455"
select select "bb19ec0c-73f3-4248-83cd-0715d5cd98b2"
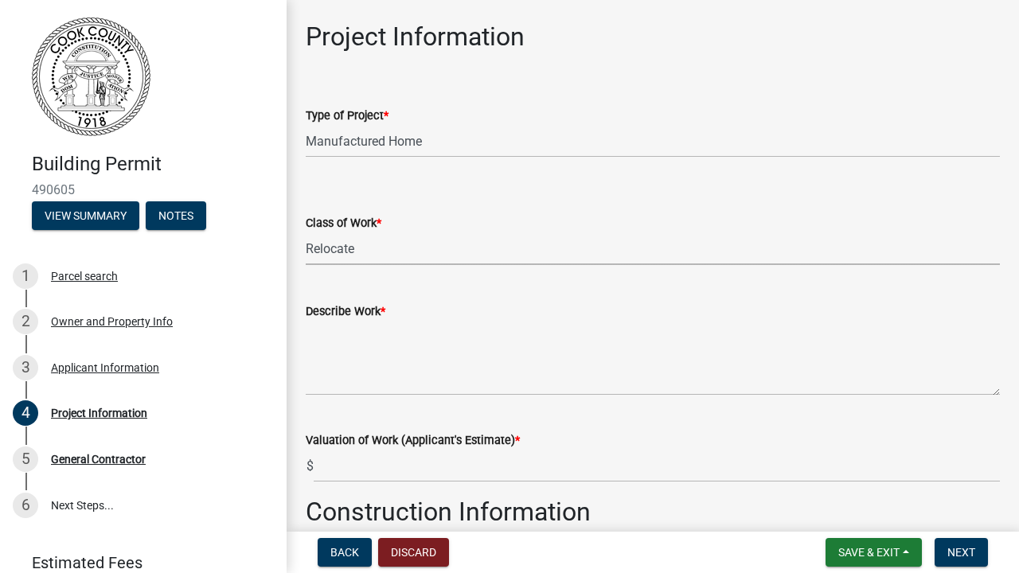
scroll to position [96, 0]
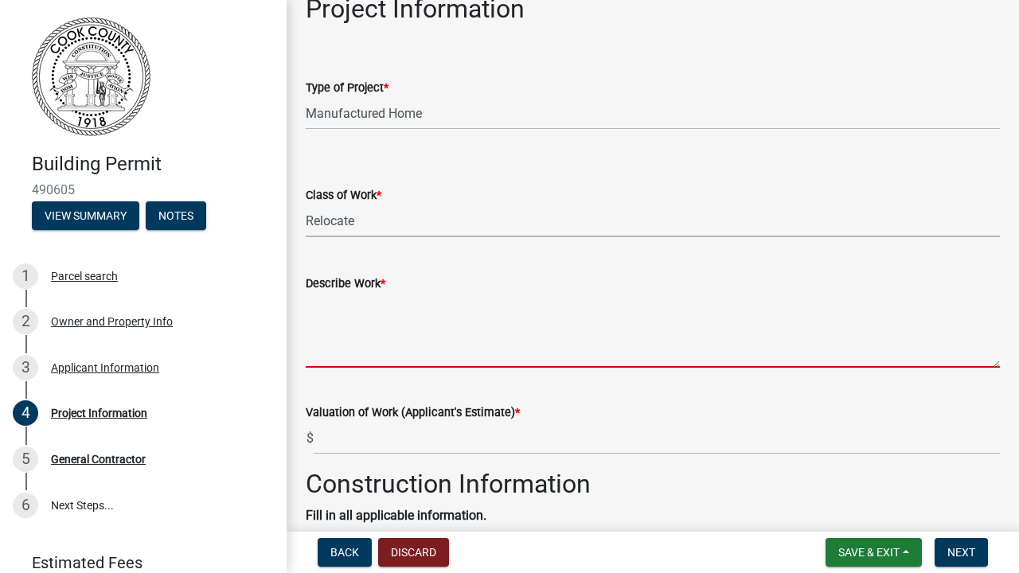
click at [489, 356] on textarea "Describe Work *" at bounding box center [653, 330] width 694 height 75
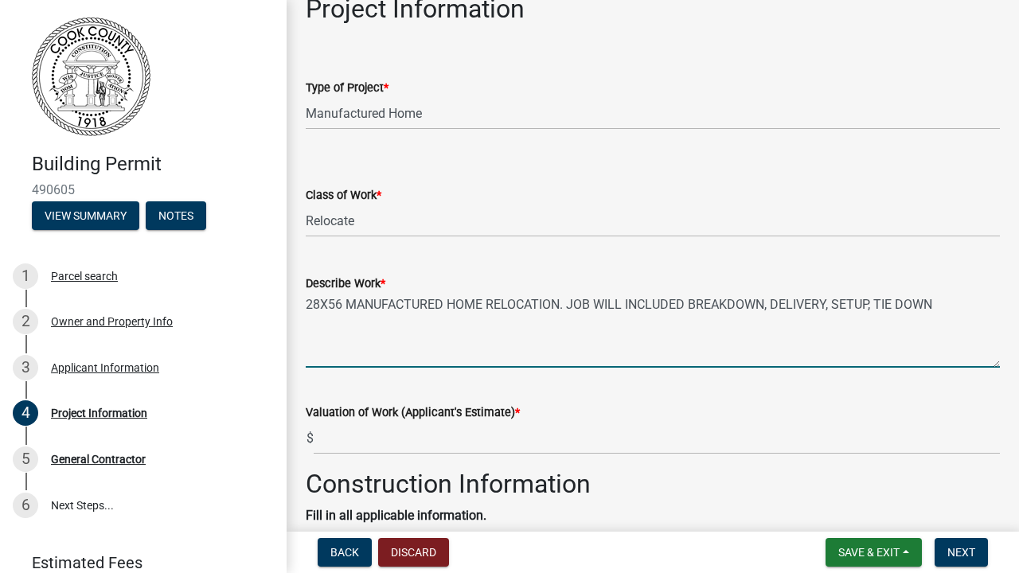
click at [876, 304] on textarea "28X56 MANUFACTURED HOME RELOCATION. JOB WILL INCLUDED BREAKDOWN, DELIVERY, SETU…" at bounding box center [653, 330] width 694 height 75
click at [977, 309] on textarea "28X56 MANUFACTURED HOME RELOCATION. JOB WILL INCLUDED BREAKDOWN, DELIVERY, SETU…" at bounding box center [653, 330] width 694 height 75
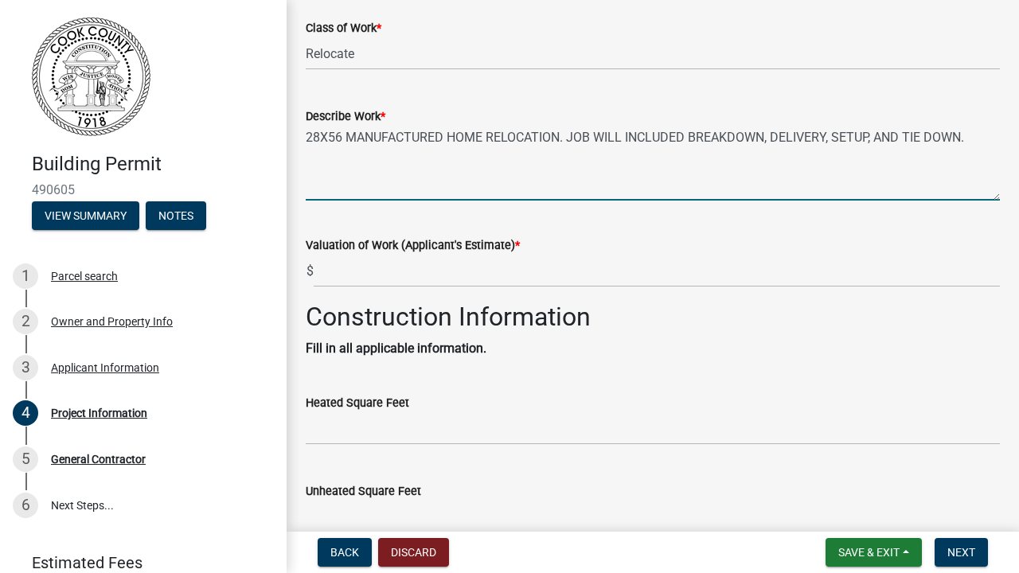
scroll to position [274, 0]
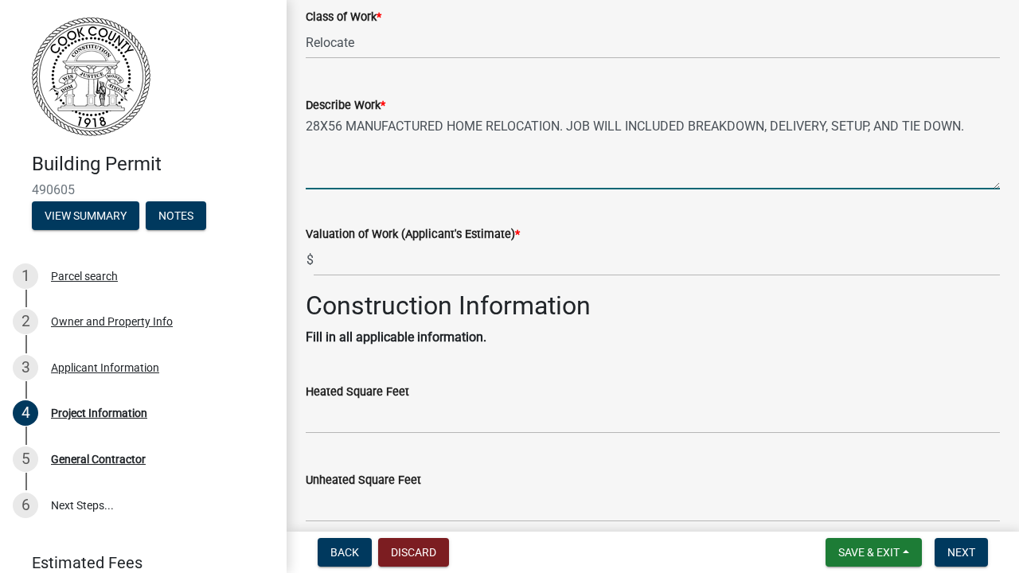
type textarea "28X56 MANUFACTURED HOME RELOCATION. JOB WILL INCLUDED BREAKDOWN, DELIVERY, SETU…"
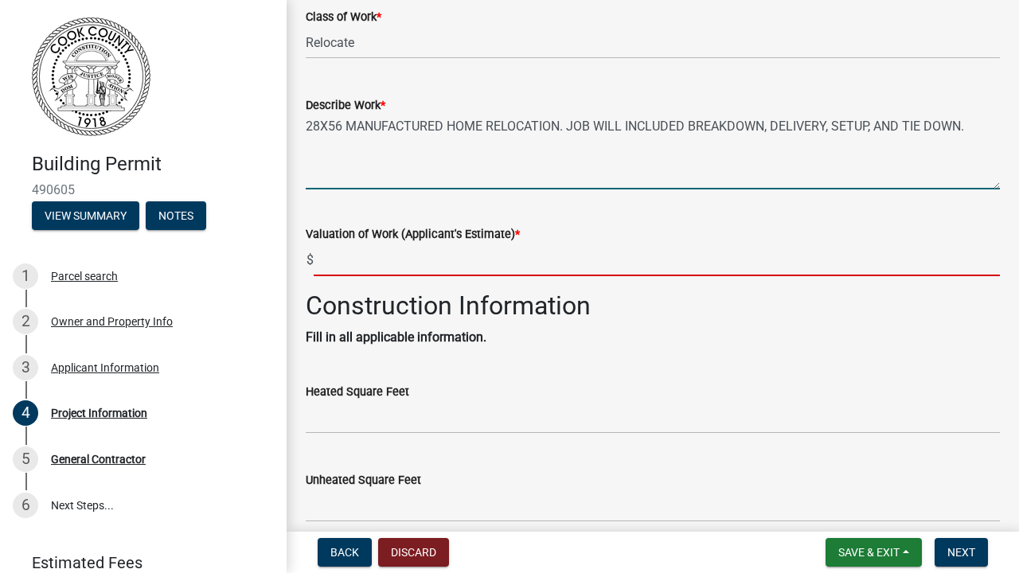
click at [701, 269] on input "text" at bounding box center [657, 260] width 686 height 33
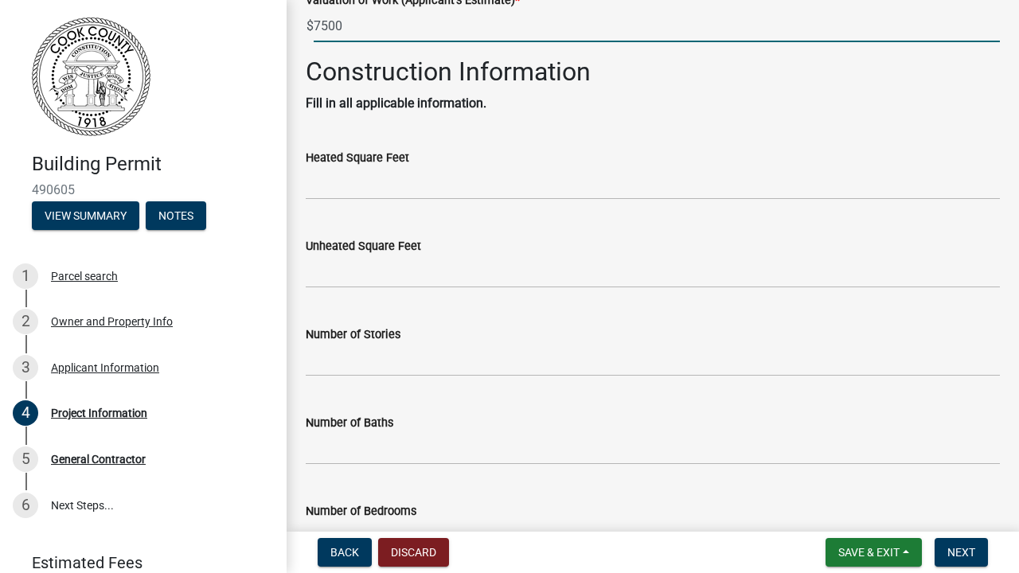
scroll to position [521, 0]
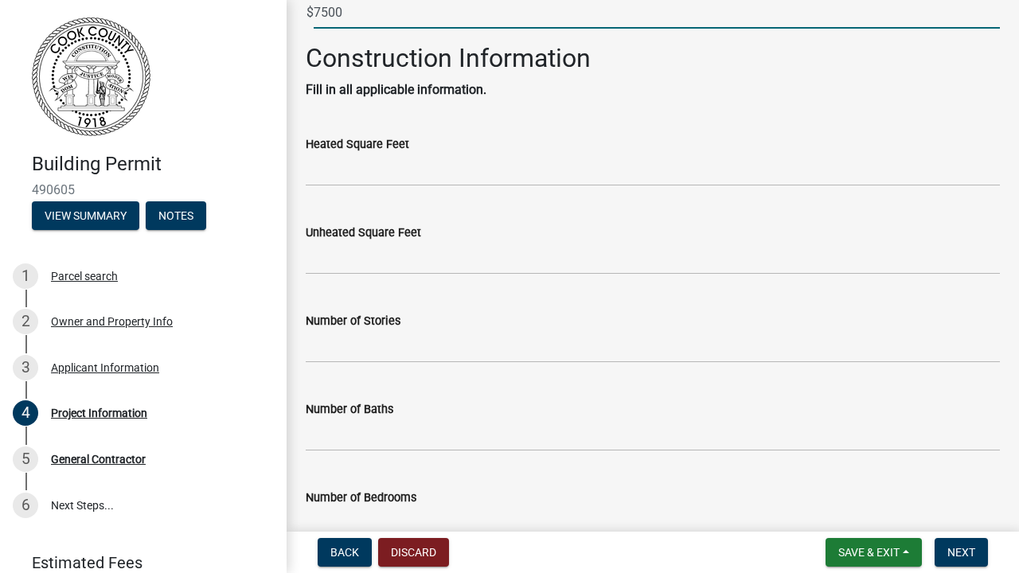
type input "7500"
click at [587, 176] on input "text" at bounding box center [653, 170] width 694 height 33
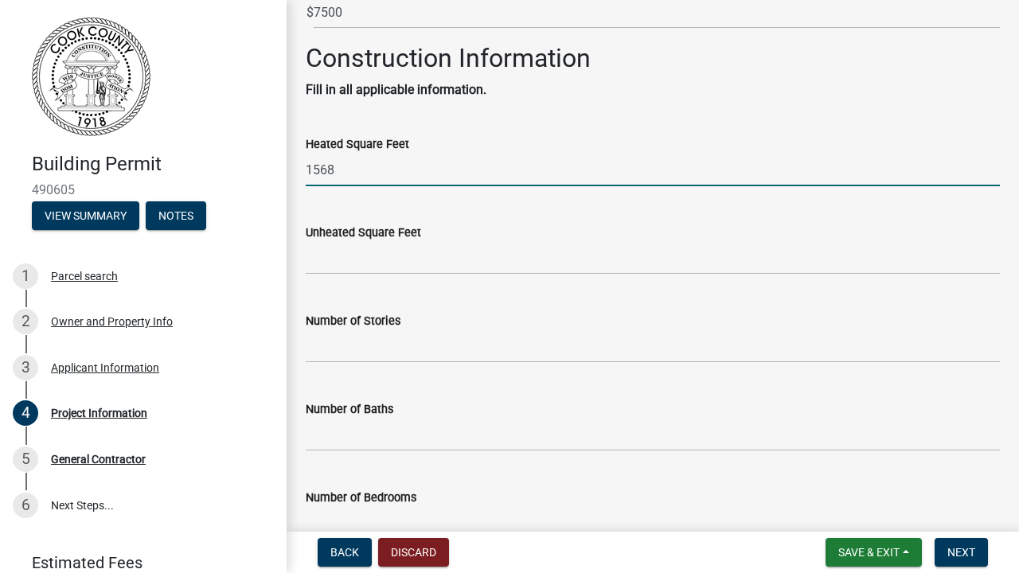
type input "1568"
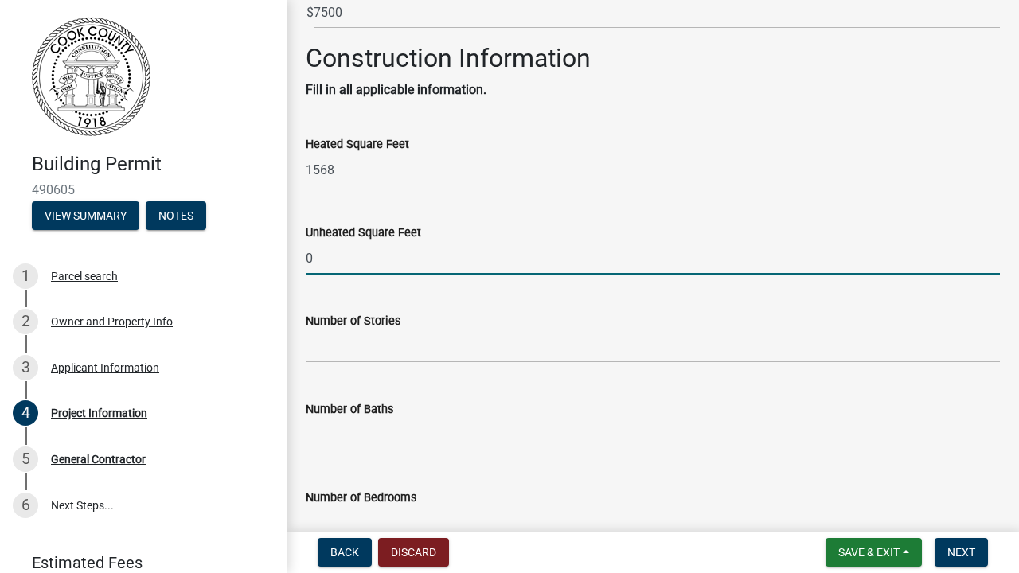
type input "0"
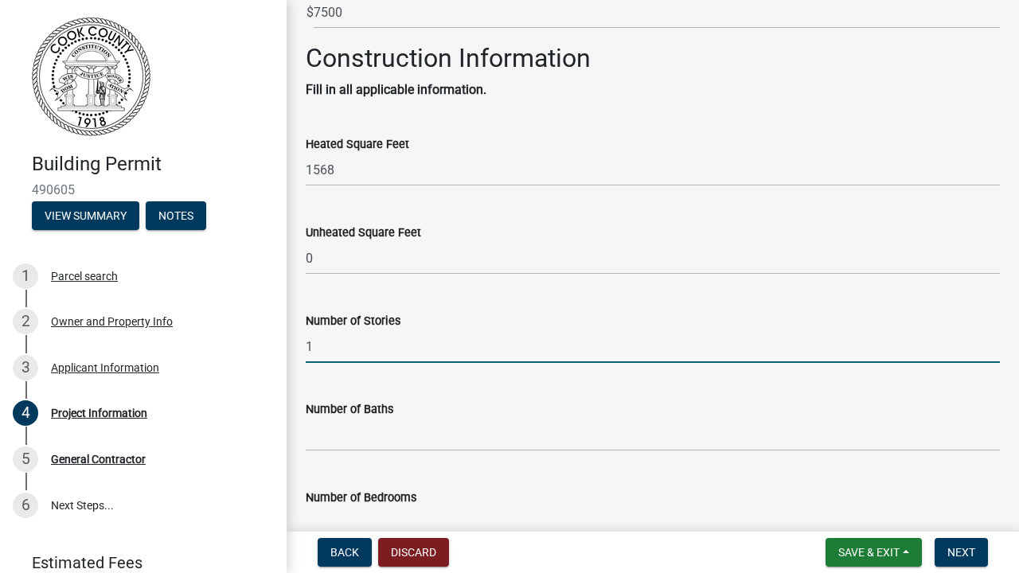
type input "1"
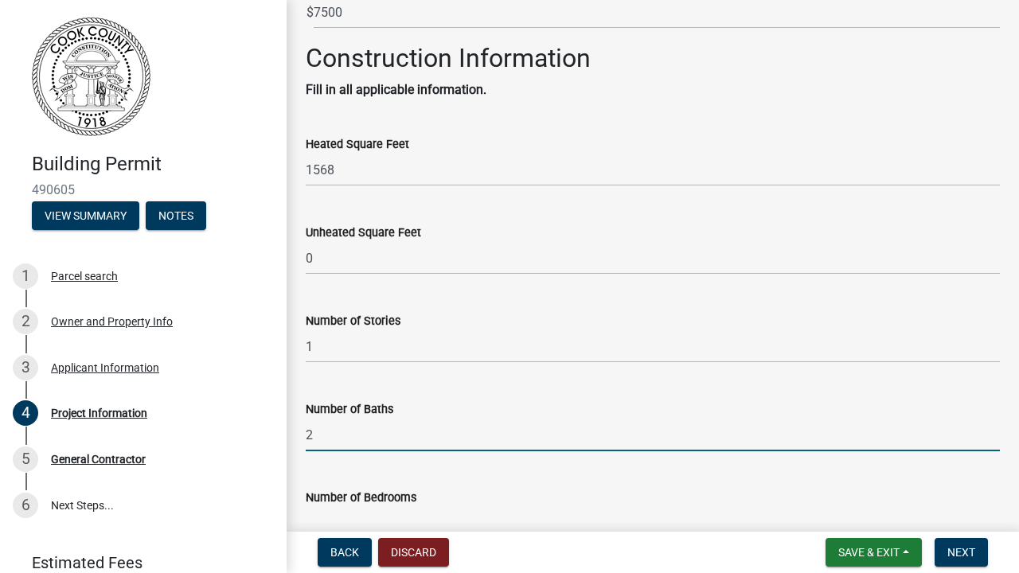
type input "2"
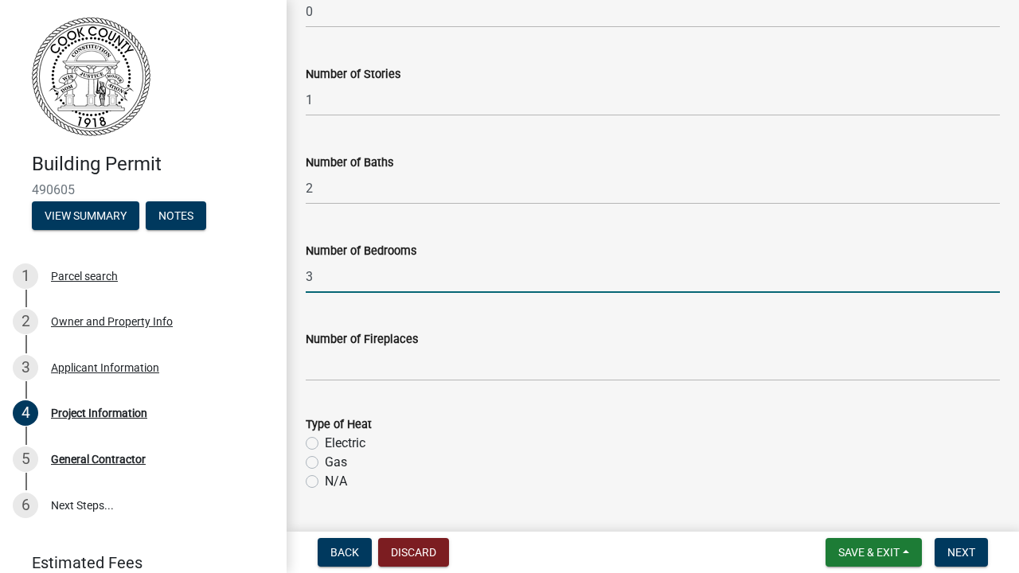
scroll to position [772, 0]
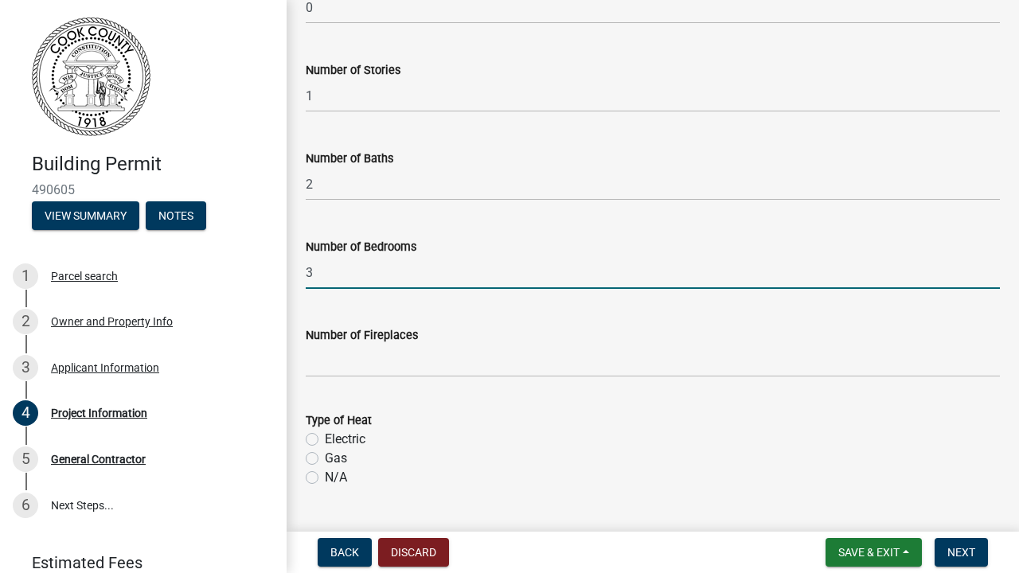
type input "3"
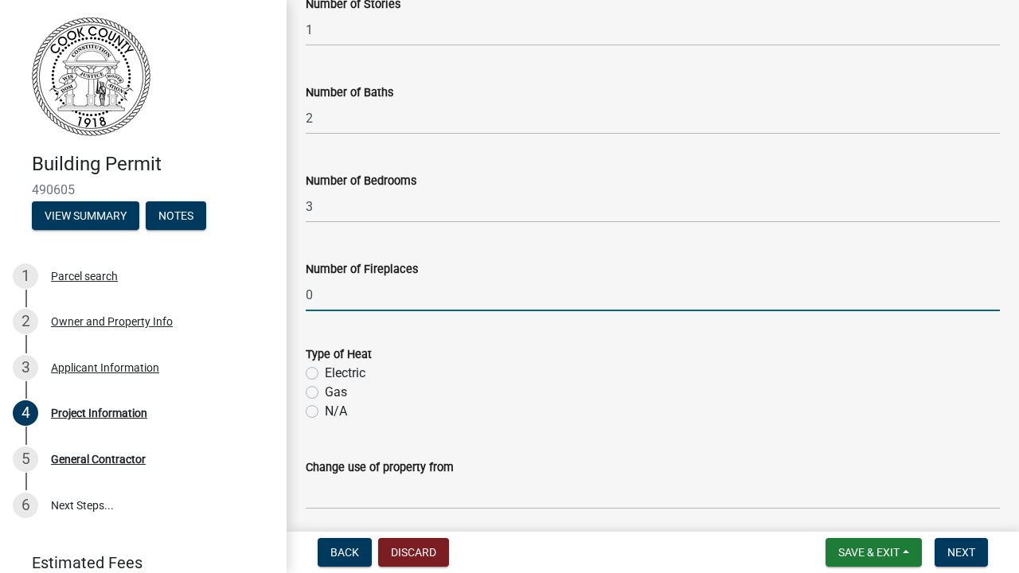
scroll to position [862, 0]
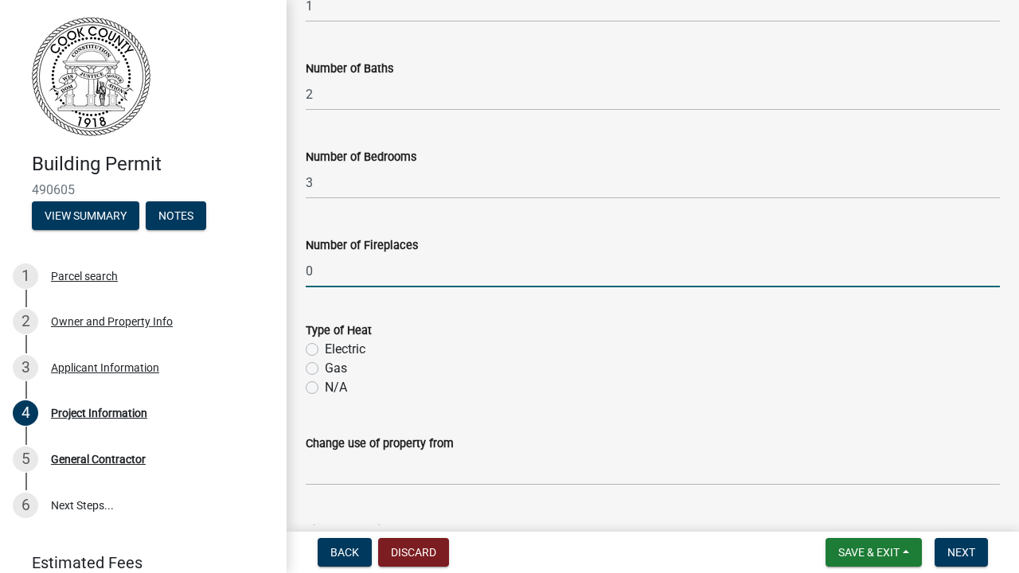
type input "0"
click at [325, 349] on label "Electric" at bounding box center [345, 349] width 41 height 19
click at [325, 349] on input "Electric" at bounding box center [330, 345] width 10 height 10
radio input "true"
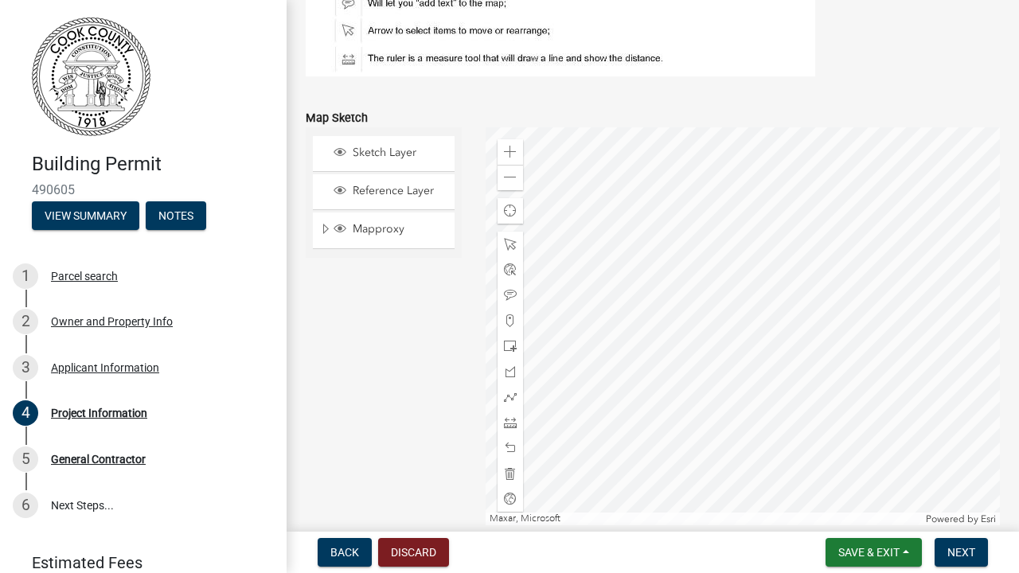
scroll to position [1730, 0]
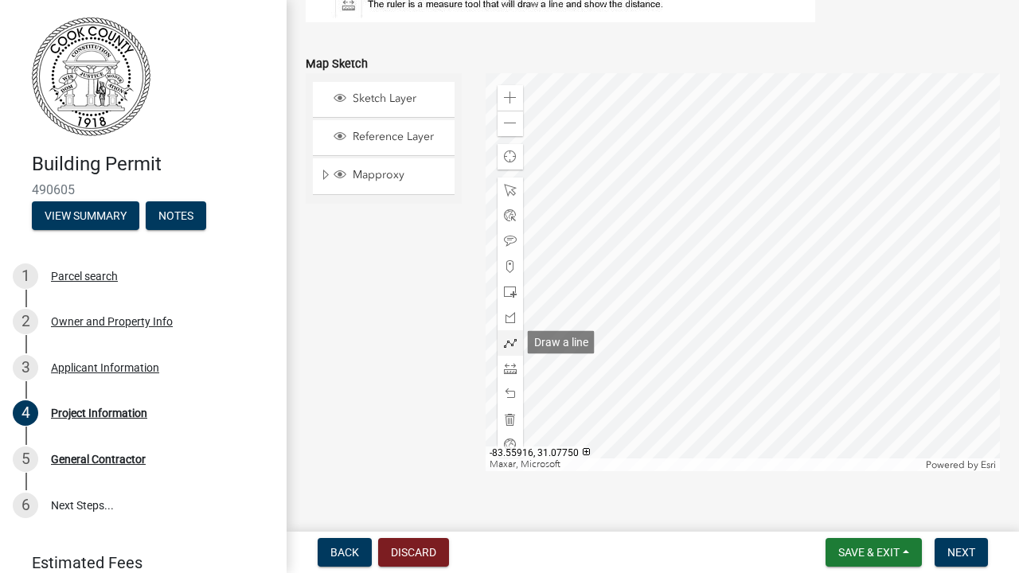
click at [513, 341] on span at bounding box center [510, 343] width 13 height 13
click at [509, 289] on span at bounding box center [510, 292] width 13 height 13
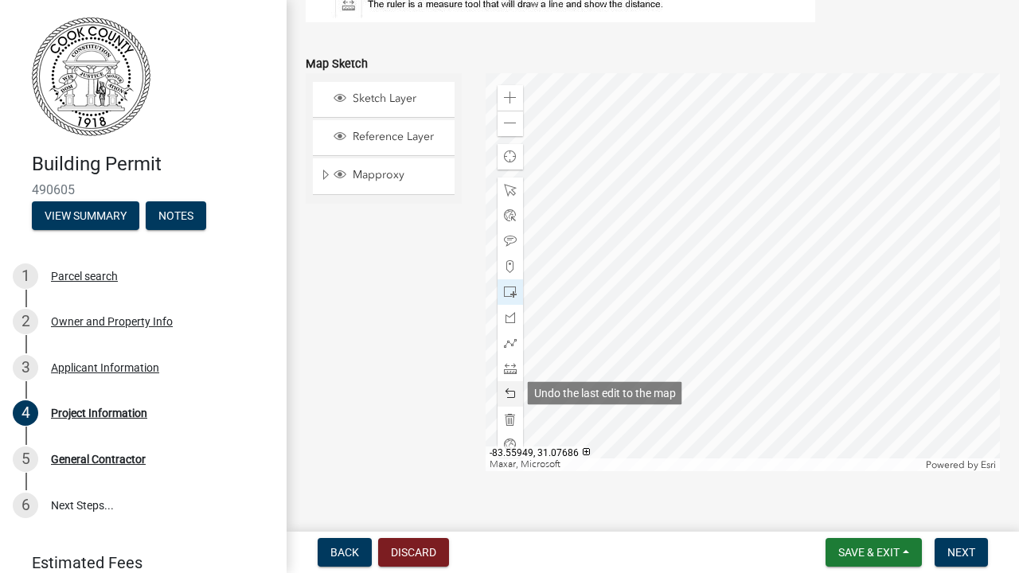
click at [512, 388] on span at bounding box center [510, 394] width 13 height 13
click at [509, 391] on span at bounding box center [510, 394] width 13 height 13
click at [504, 396] on span at bounding box center [510, 394] width 13 height 13
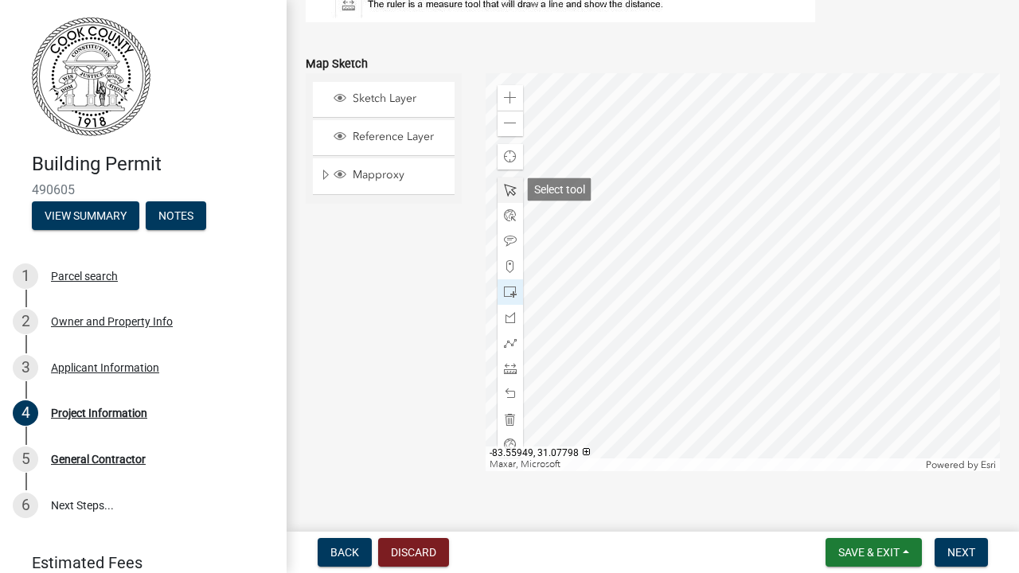
click at [506, 179] on div at bounding box center [509, 189] width 25 height 25
click at [512, 244] on span at bounding box center [510, 241] width 13 height 13
click at [965, 555] on span "Next" at bounding box center [961, 552] width 28 height 13
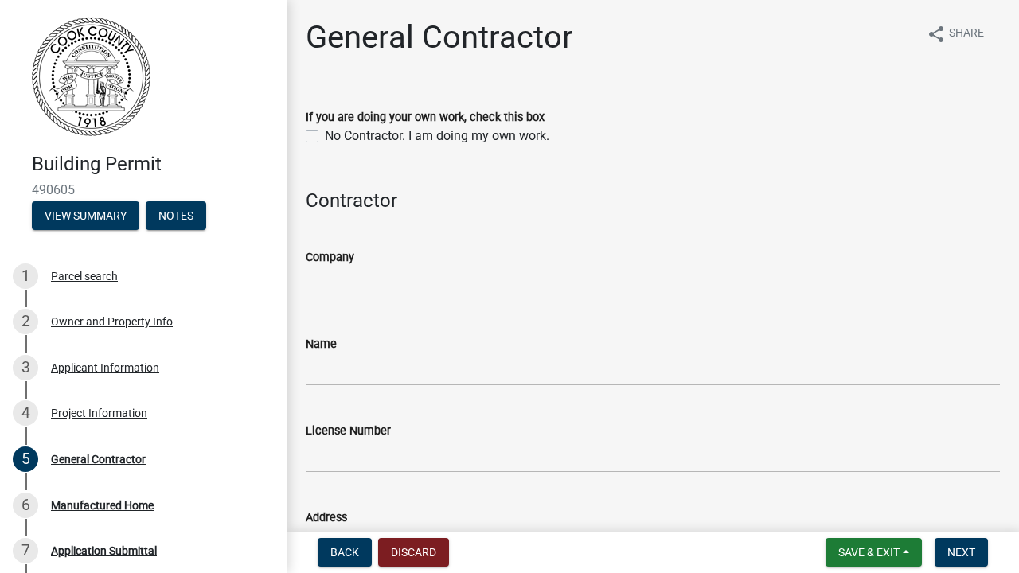
scroll to position [1, 0]
click at [325, 137] on label "No Contractor. I am doing my own work." at bounding box center [437, 136] width 224 height 19
click at [325, 137] on input "No Contractor. I am doing my own work." at bounding box center [330, 132] width 10 height 10
checkbox input "true"
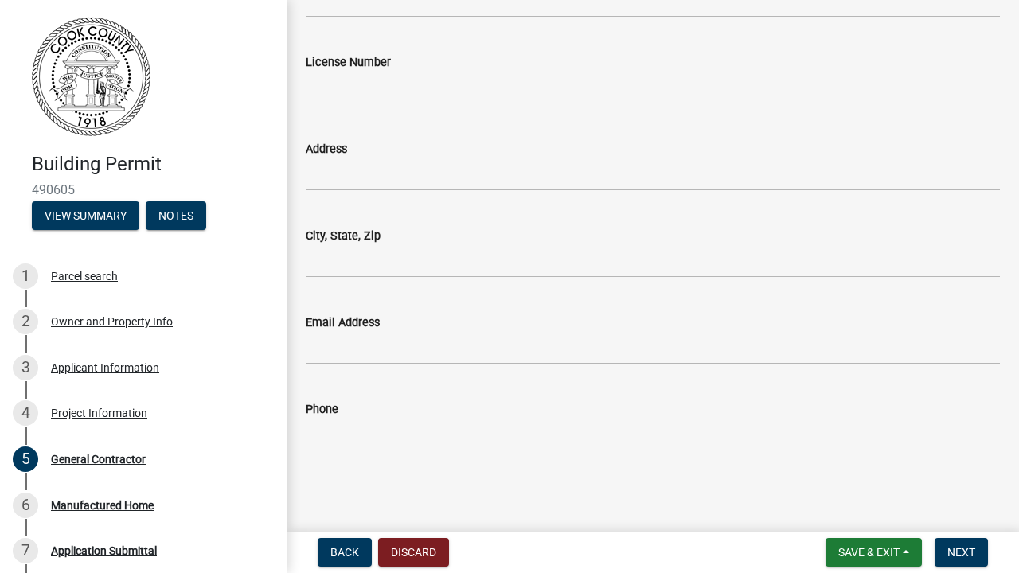
scroll to position [369, 0]
click at [977, 552] on button "Next" at bounding box center [960, 552] width 53 height 29
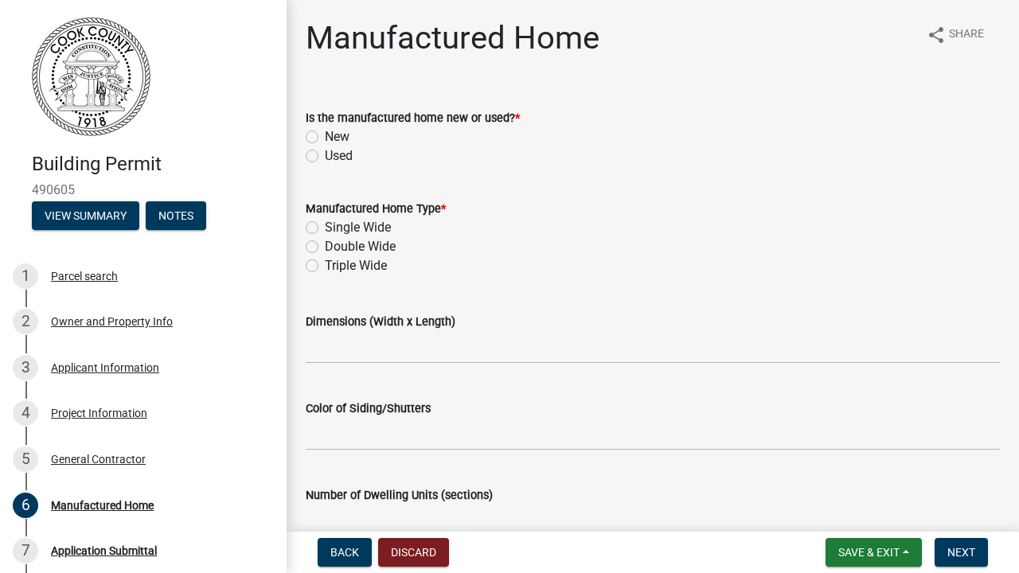
click at [325, 159] on label "Used" at bounding box center [339, 155] width 28 height 19
click at [325, 157] on input "Used" at bounding box center [330, 151] width 10 height 10
radio input "true"
click at [325, 244] on label "Double Wide" at bounding box center [360, 246] width 71 height 19
click at [325, 244] on input "Double Wide" at bounding box center [330, 242] width 10 height 10
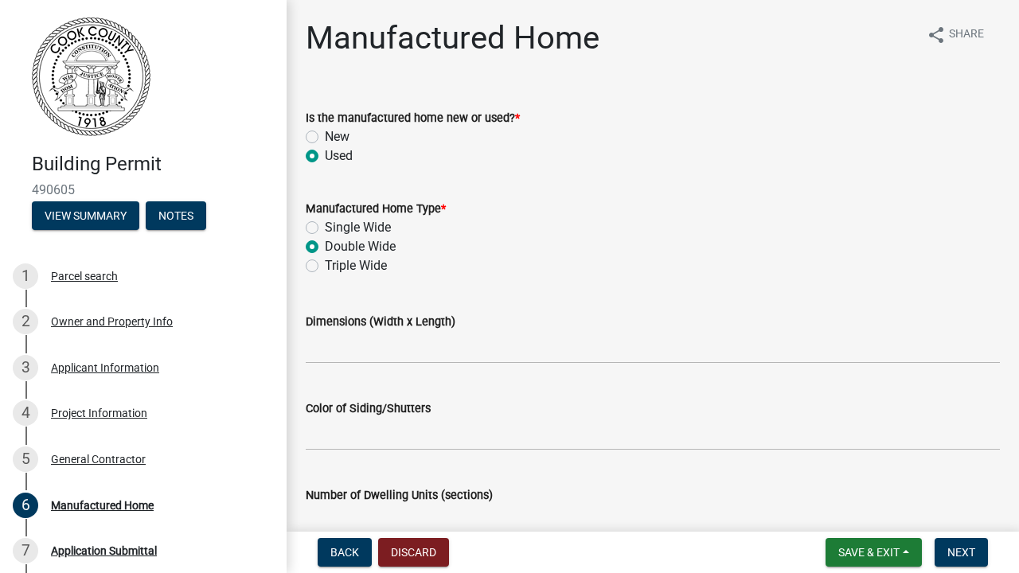
radio input "true"
click at [352, 353] on input "Dimensions (Width x Length)" at bounding box center [653, 347] width 694 height 33
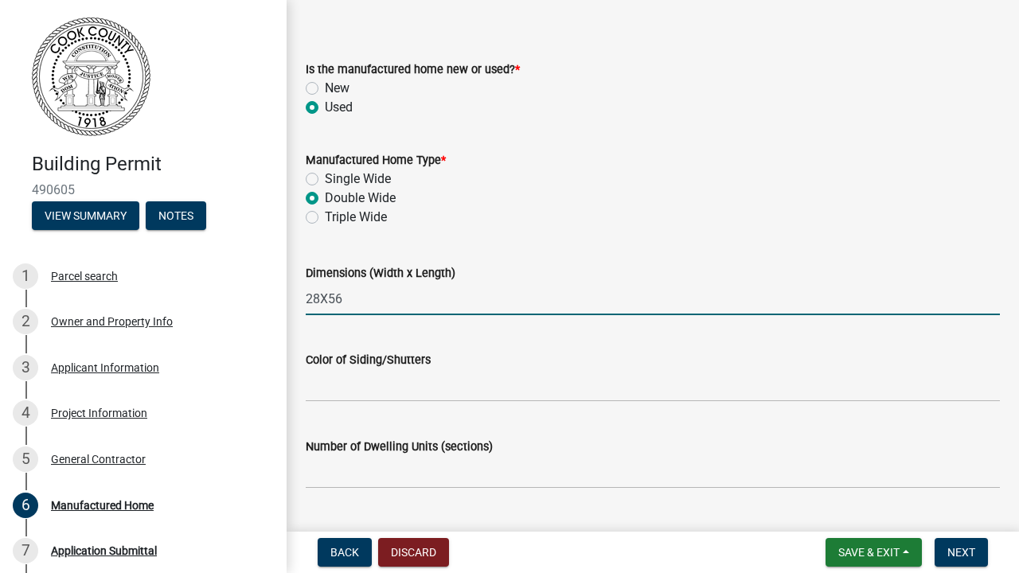
scroll to position [57, 0]
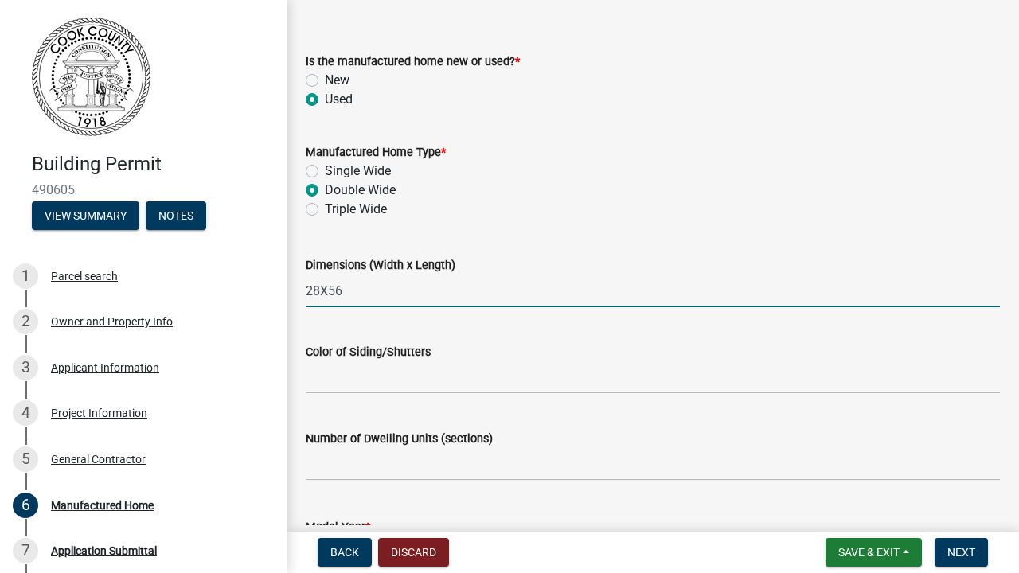
type input "28X56"
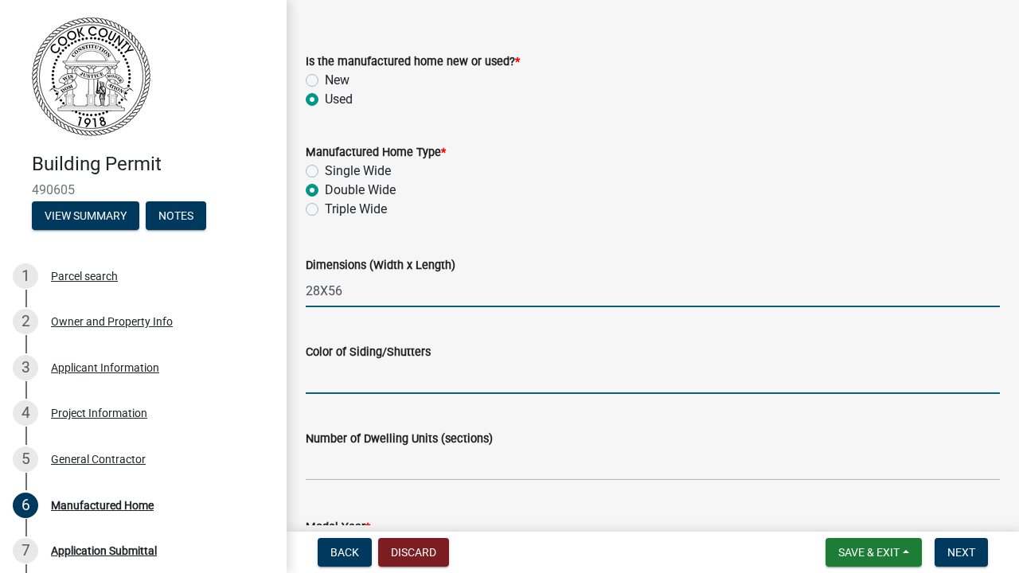
click at [373, 383] on input "Color of Siding/Shutters" at bounding box center [653, 377] width 694 height 33
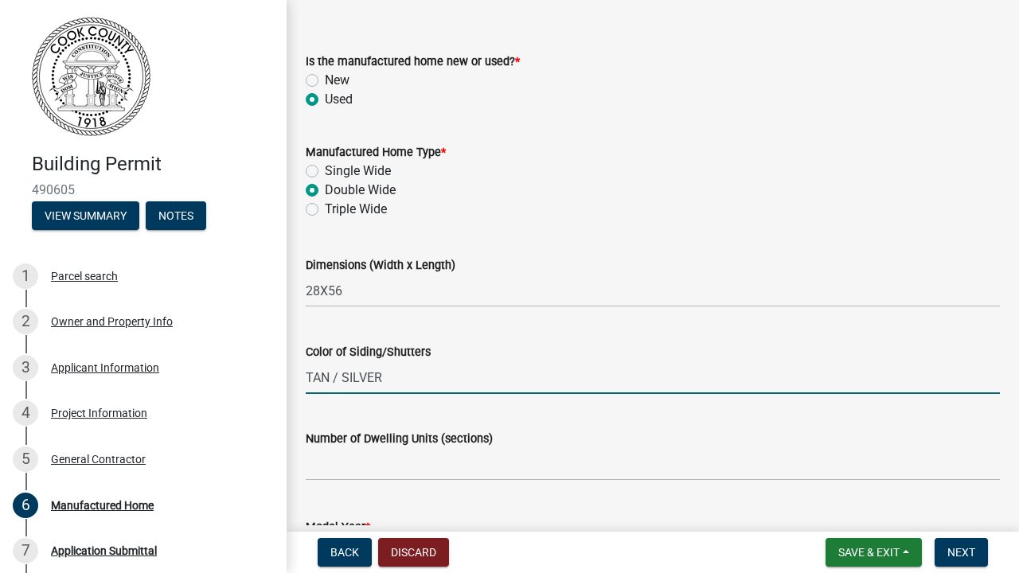
type input "TAN / SILVER"
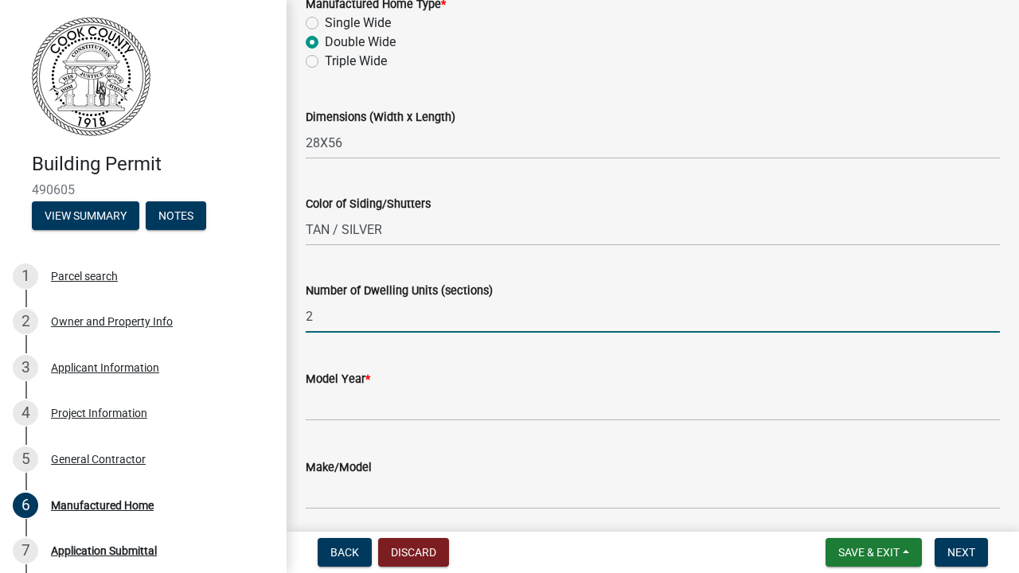
scroll to position [218, 0]
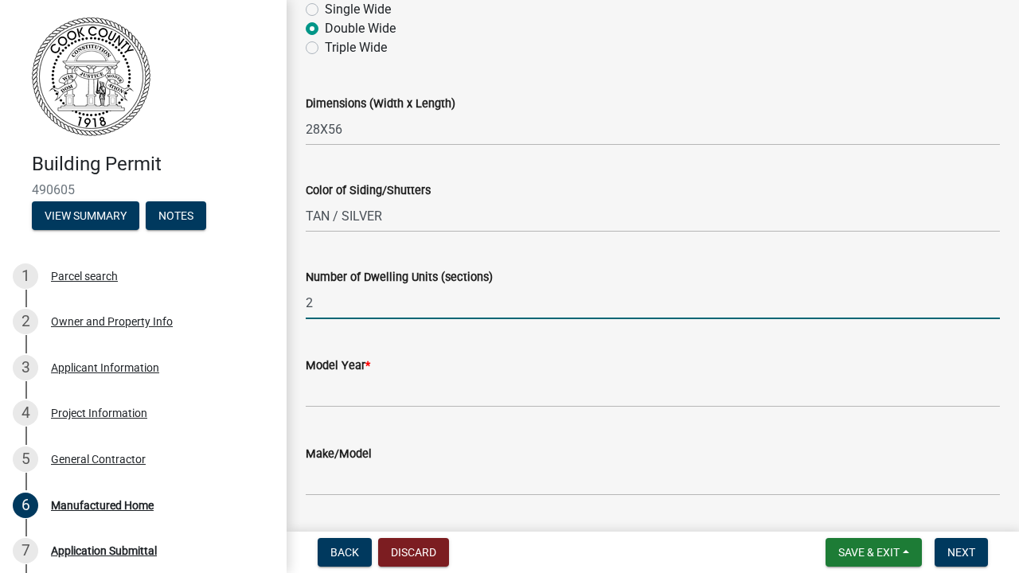
type input "2"
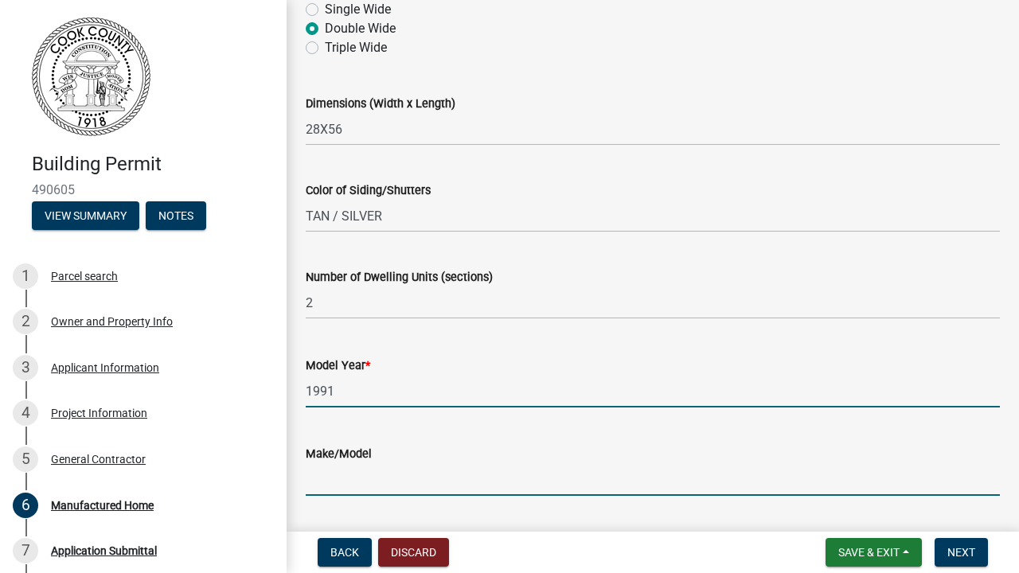
type input "1991"
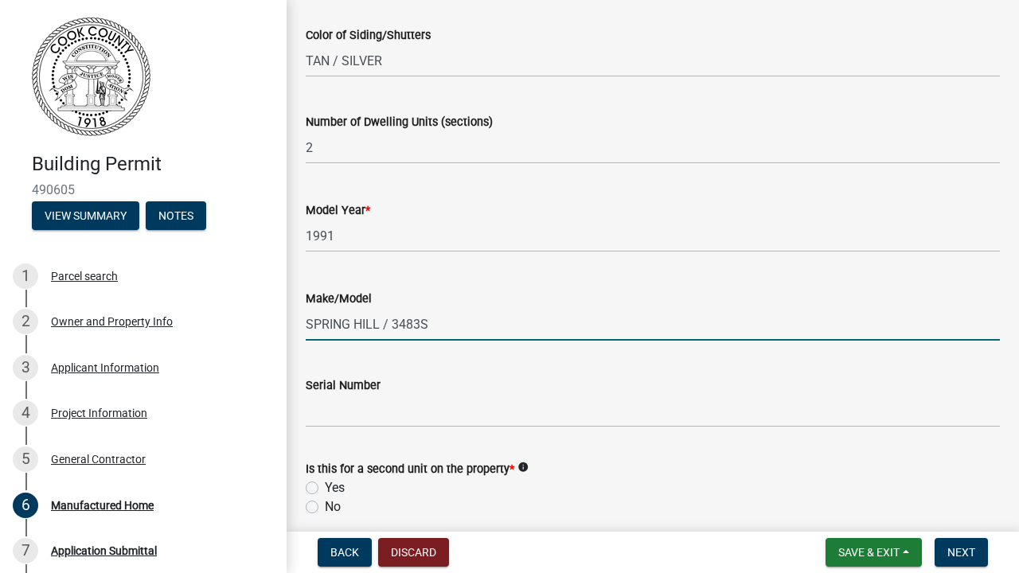
scroll to position [386, 0]
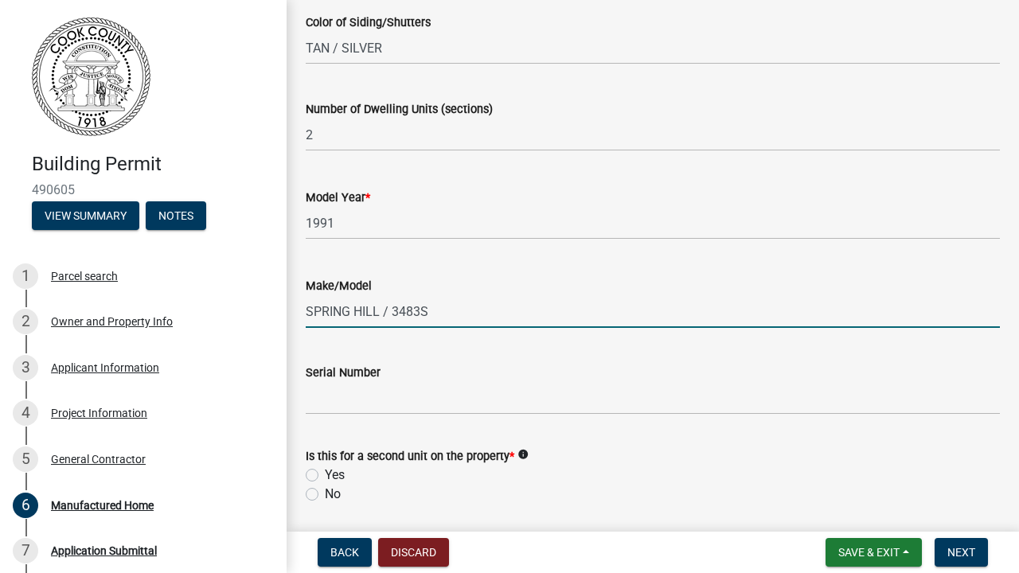
type input "SPRING HILL / 3483S"
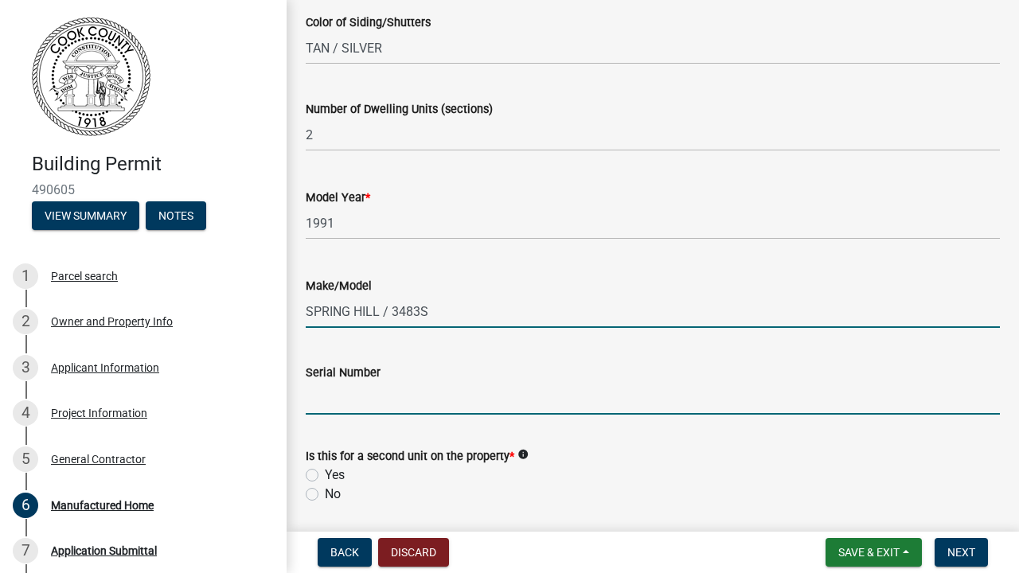
click at [367, 404] on input "Serial Number" at bounding box center [653, 398] width 694 height 33
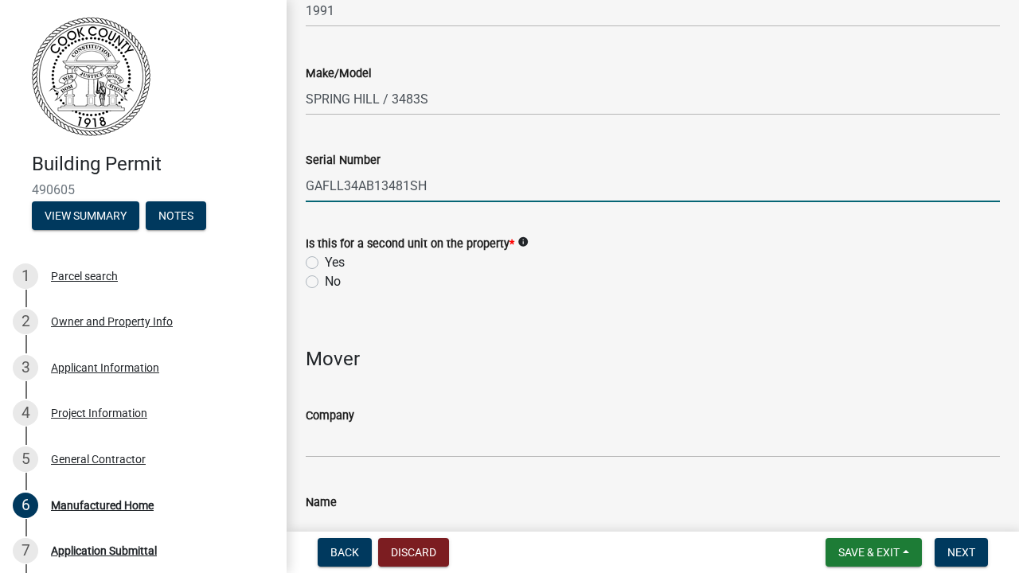
scroll to position [605, 0]
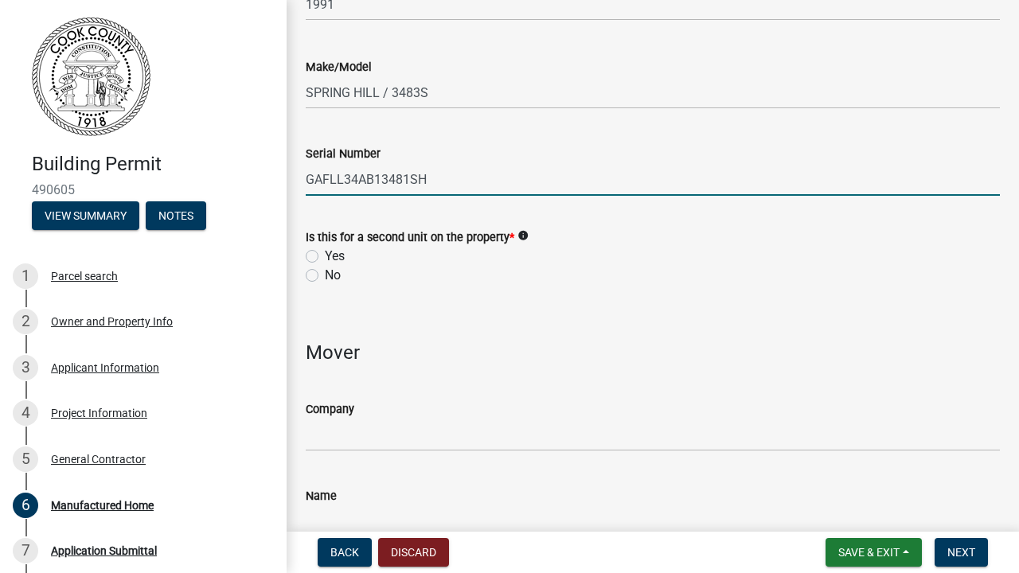
type input "GAFLL34AB13481SH"
click at [325, 272] on label "No" at bounding box center [333, 275] width 16 height 19
click at [325, 272] on input "No" at bounding box center [330, 271] width 10 height 10
radio input "true"
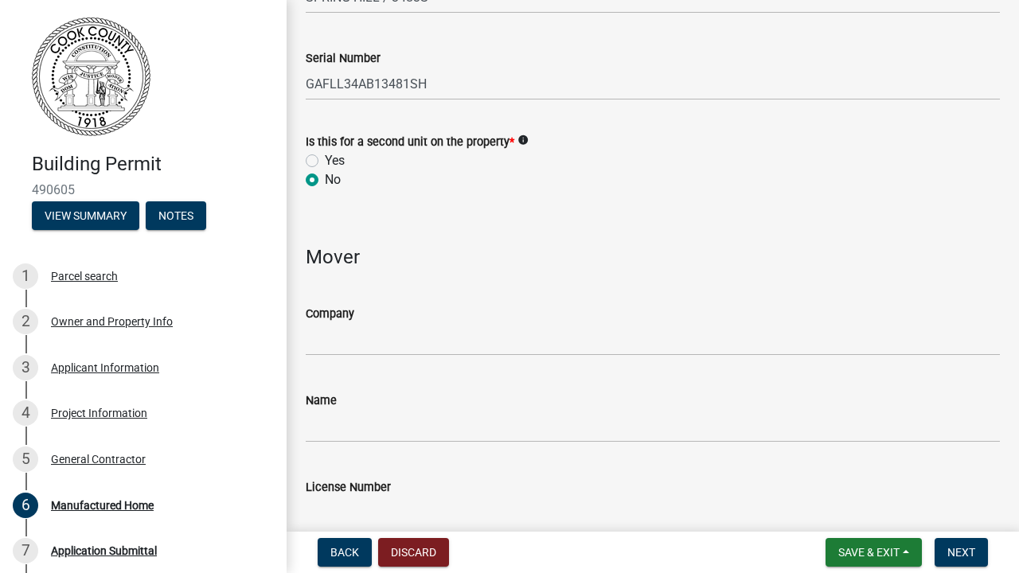
scroll to position [729, 0]
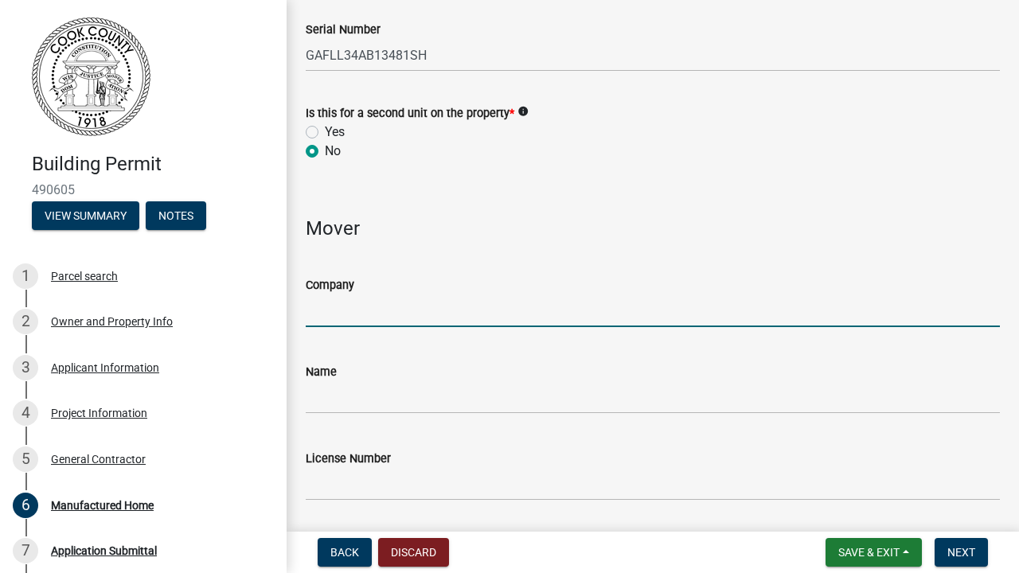
click at [435, 310] on input "Company" at bounding box center [653, 310] width 694 height 33
type input "HOMES OF PAVO LLC. / D&D MOBILE HOME S&S"
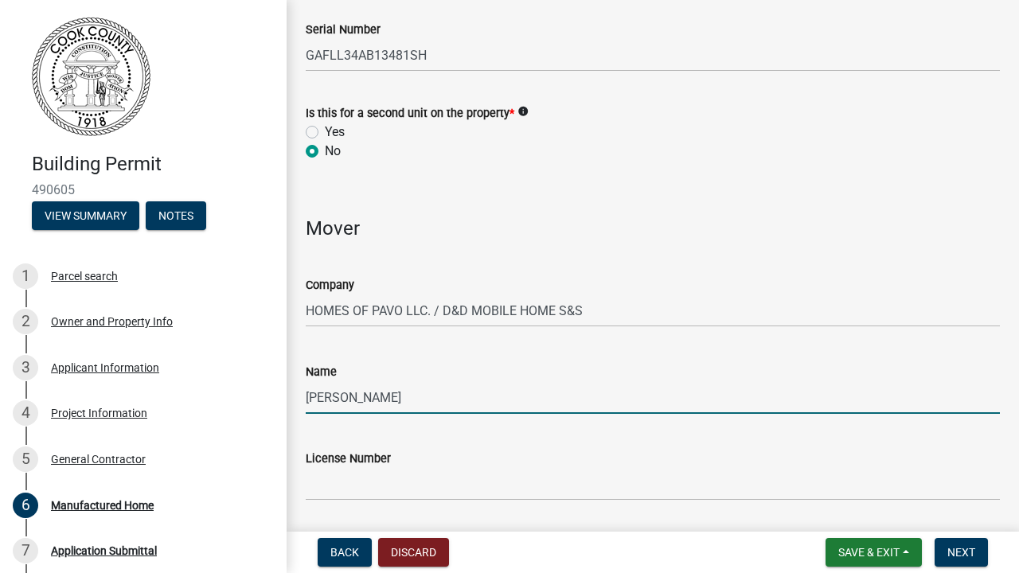
type input "[PERSON_NAME]"
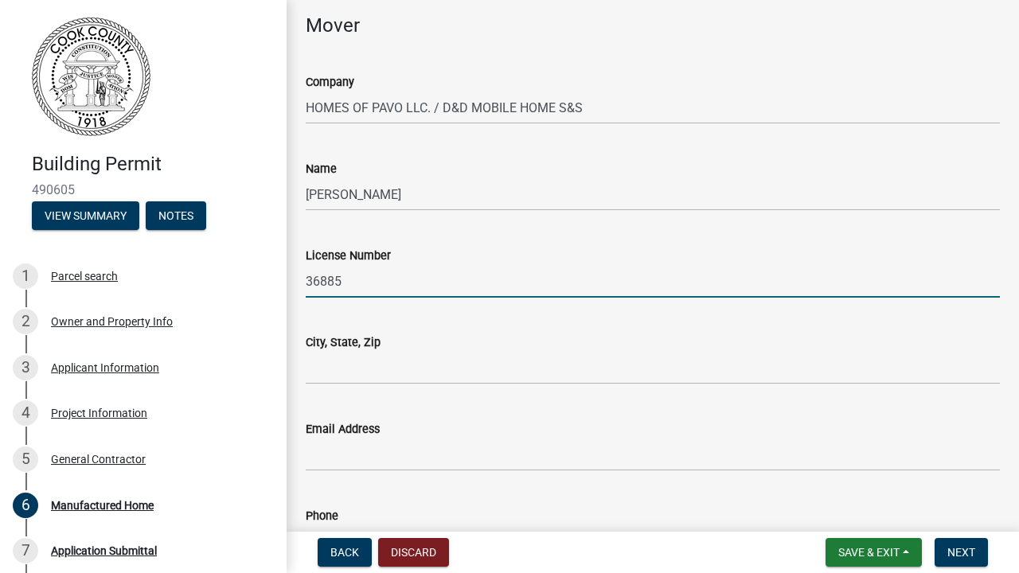
scroll to position [964, 0]
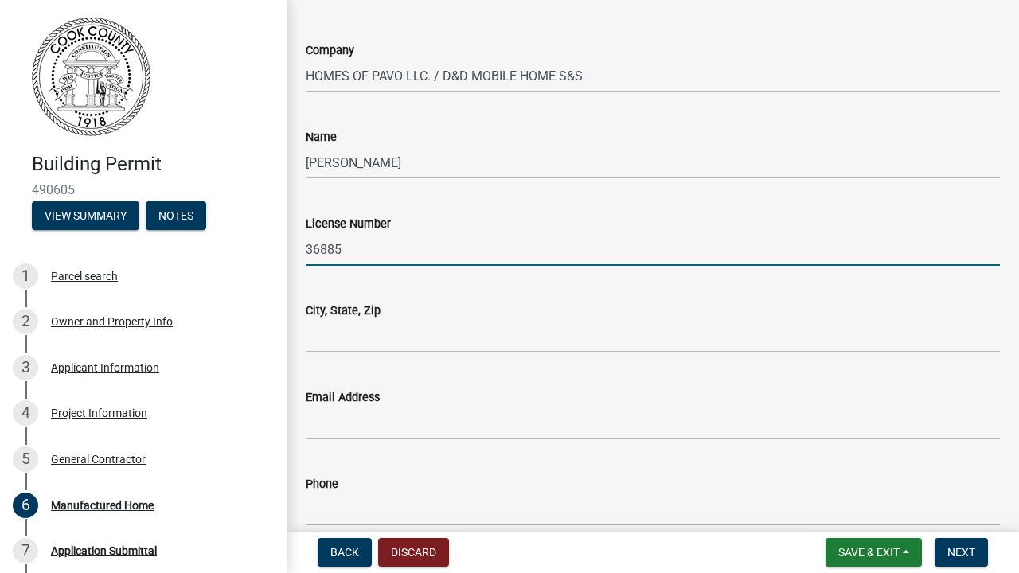
type input "36885"
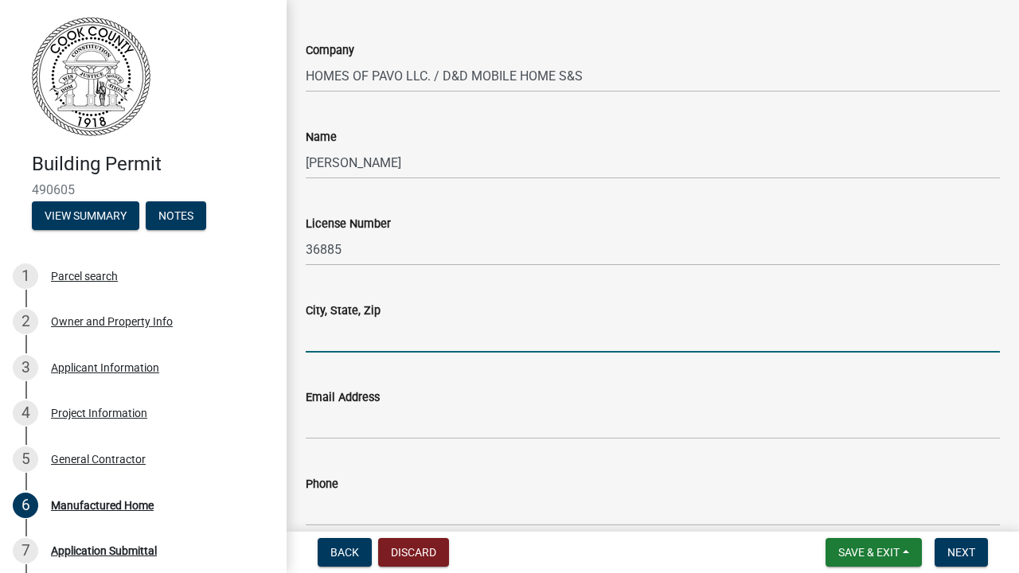
click at [420, 333] on input "City, State, Zip" at bounding box center [653, 336] width 694 height 33
type input "PAVO, GA 31778"
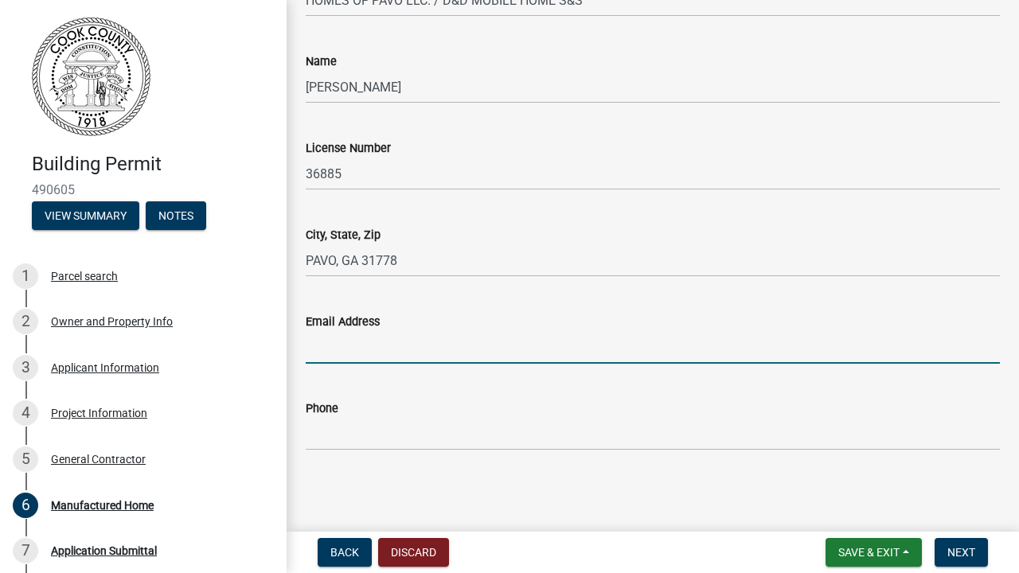
scroll to position [1038, 0]
type input "[EMAIL_ADDRESS][DOMAIN_NAME]"
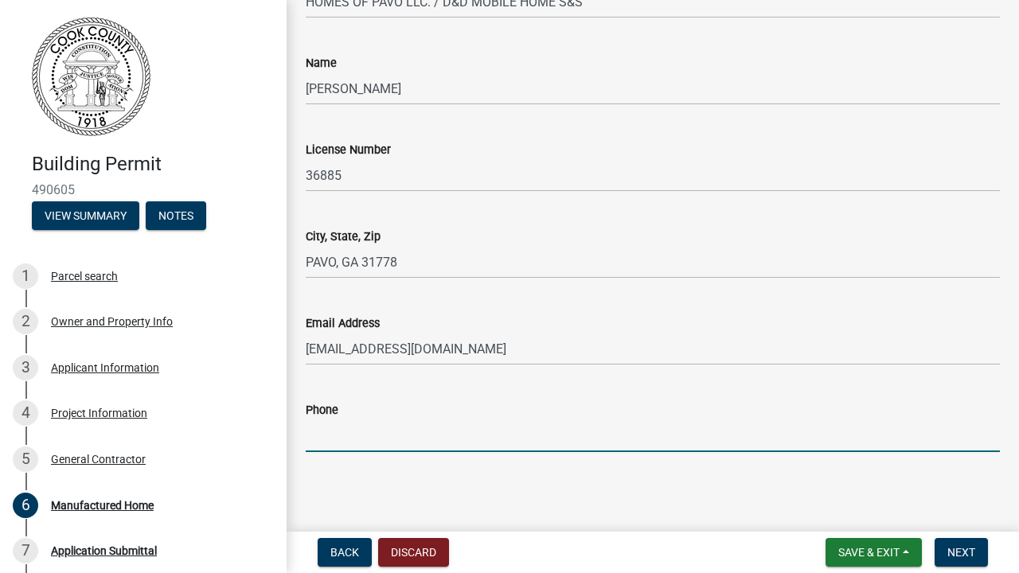
click at [418, 439] on input "Phone" at bounding box center [653, 435] width 694 height 33
type input "2292249036"
click at [957, 563] on button "Next" at bounding box center [960, 552] width 53 height 29
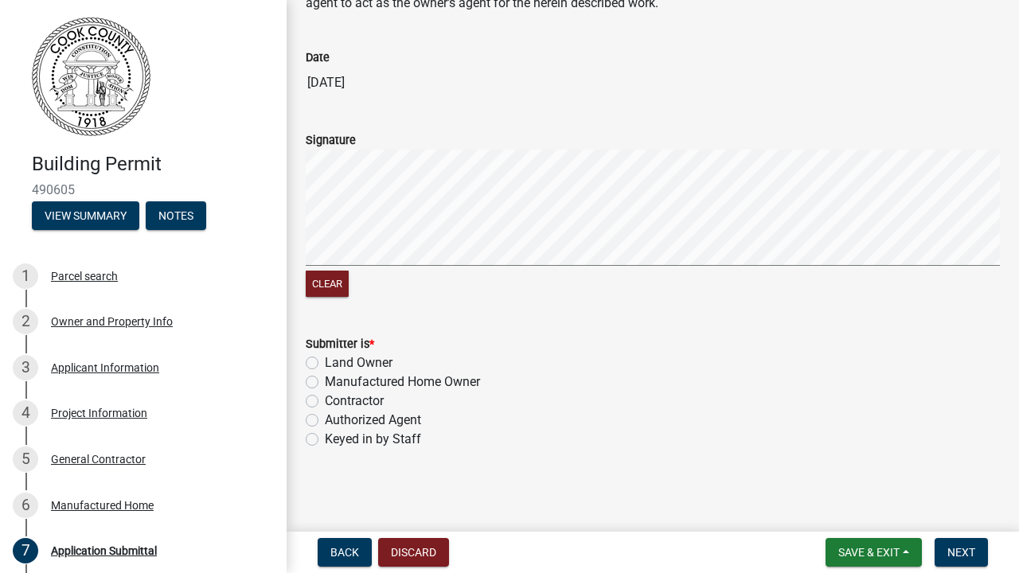
scroll to position [165, 0]
click at [325, 398] on label "Contractor" at bounding box center [354, 401] width 59 height 19
click at [325, 398] on input "Contractor" at bounding box center [330, 397] width 10 height 10
radio input "true"
click at [959, 550] on span "Next" at bounding box center [961, 552] width 28 height 13
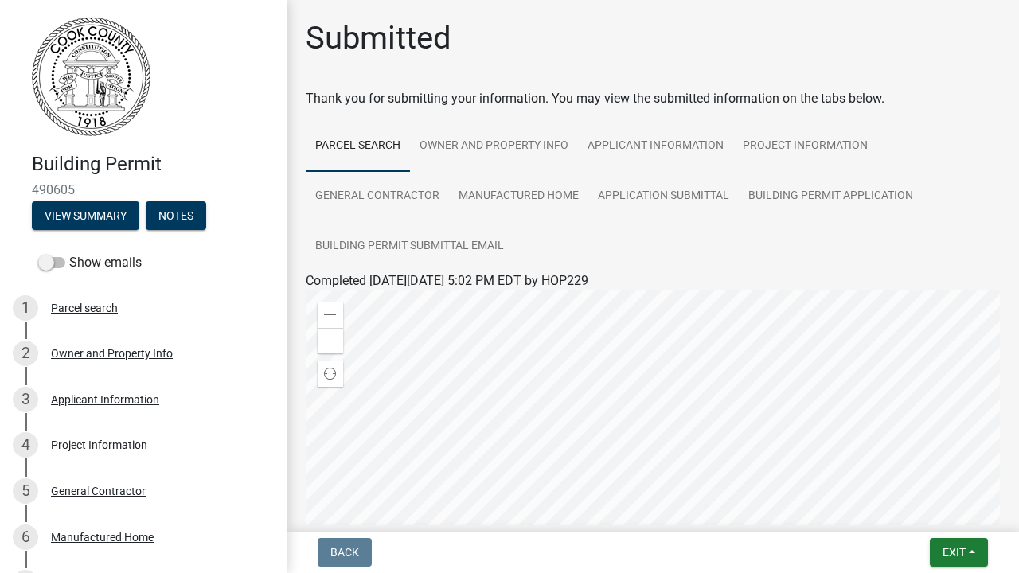
scroll to position [0, 0]
